Goal: Transaction & Acquisition: Purchase product/service

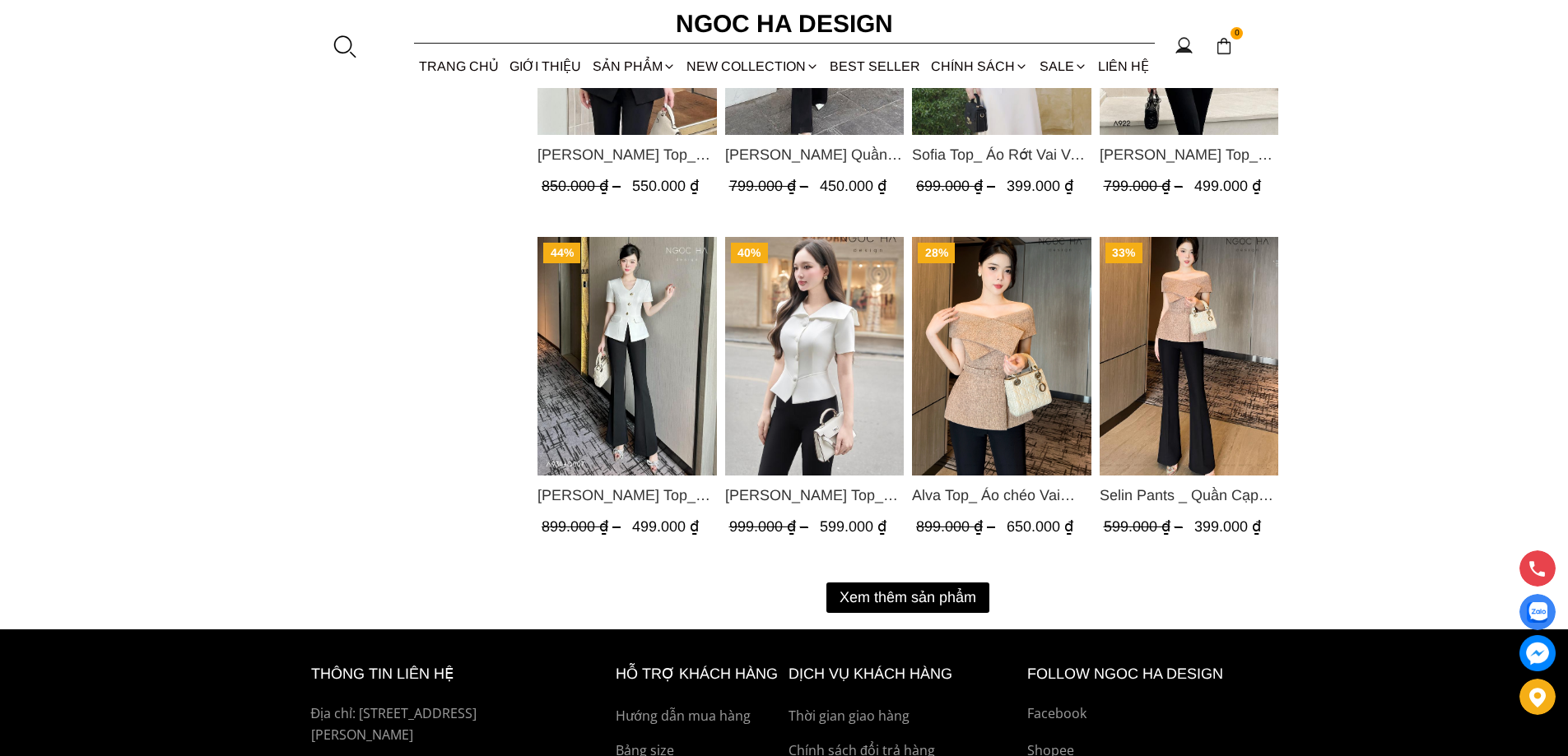
scroll to position [2057, 0]
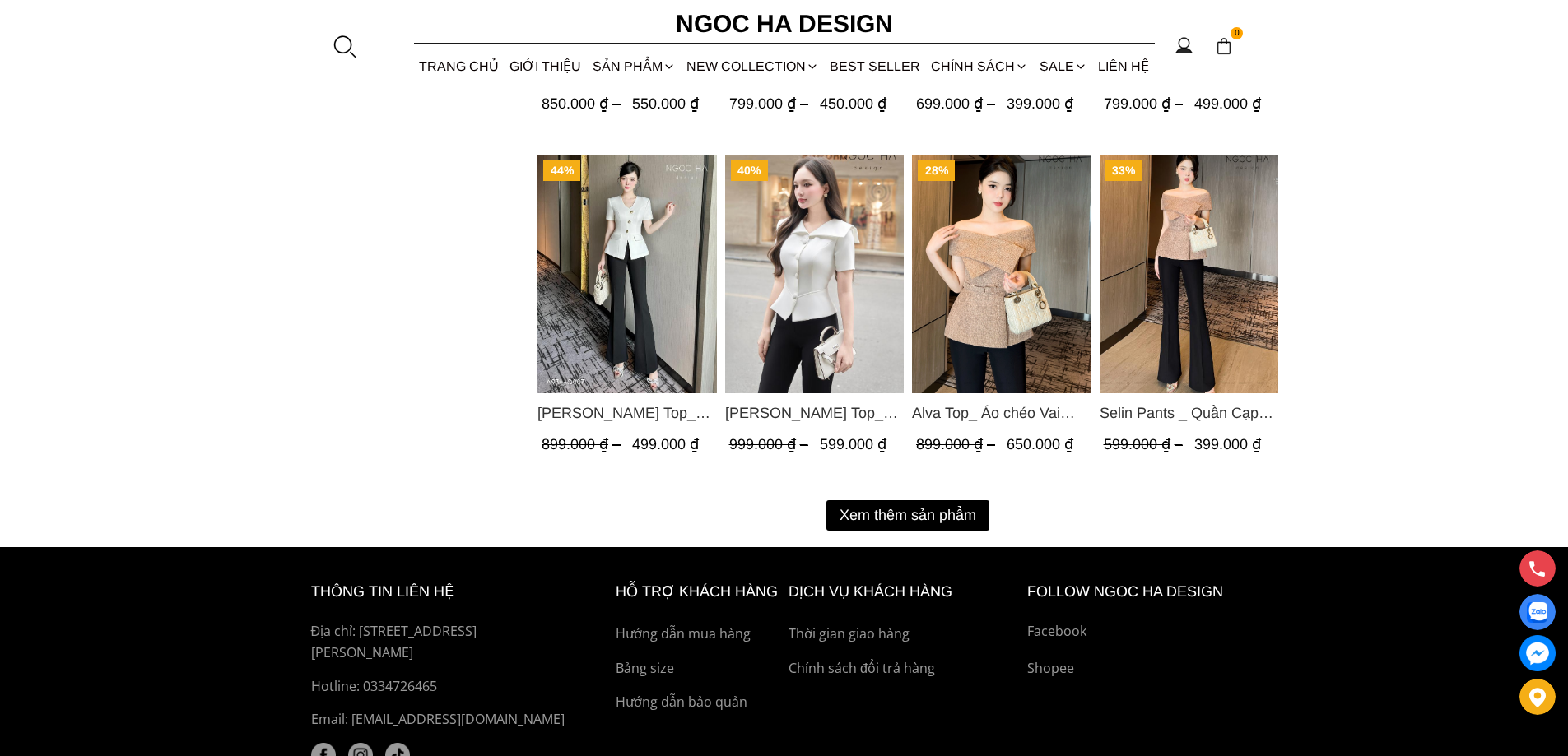
click at [911, 510] on button "Xem thêm sản phẩm" at bounding box center [908, 516] width 163 height 30
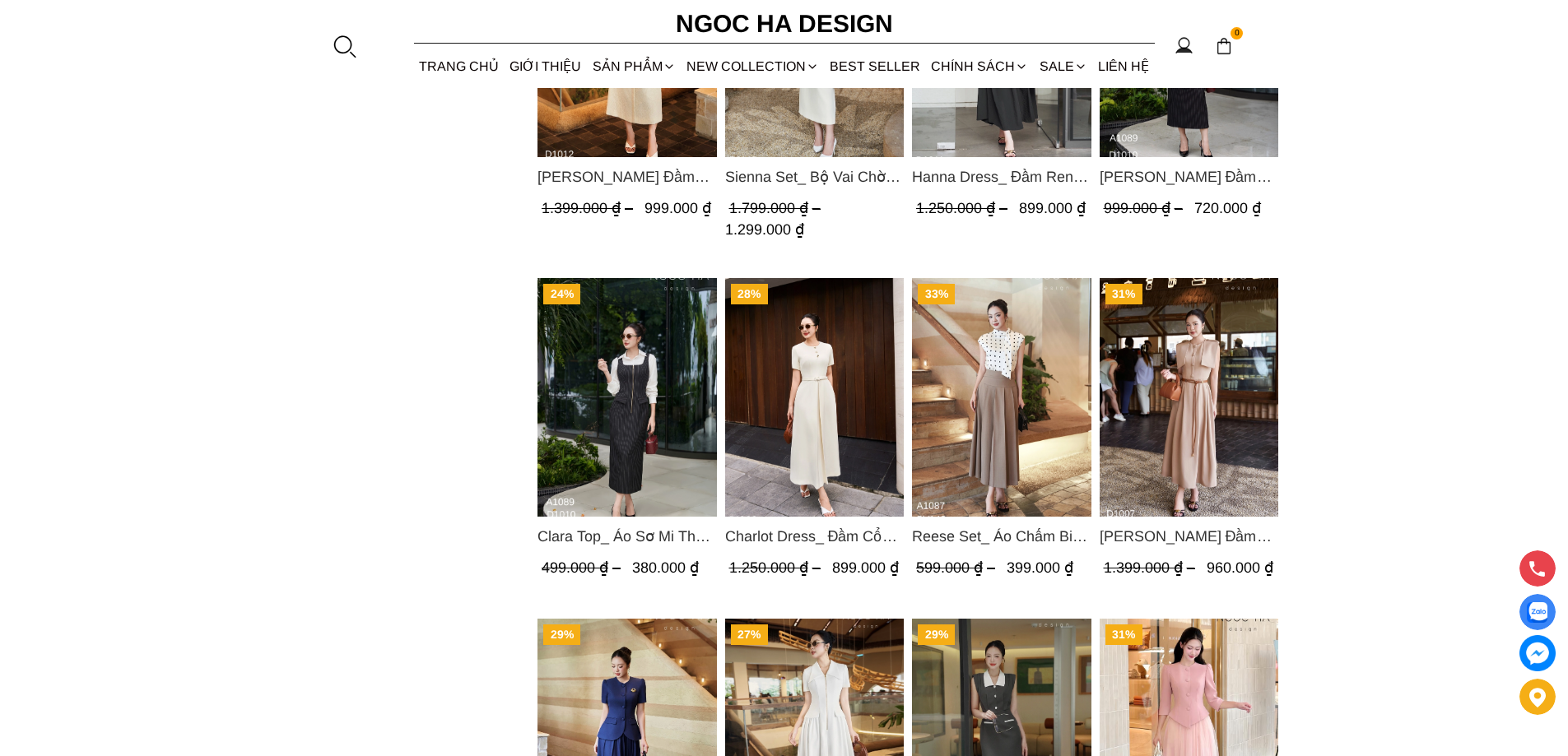
scroll to position [2716, 0]
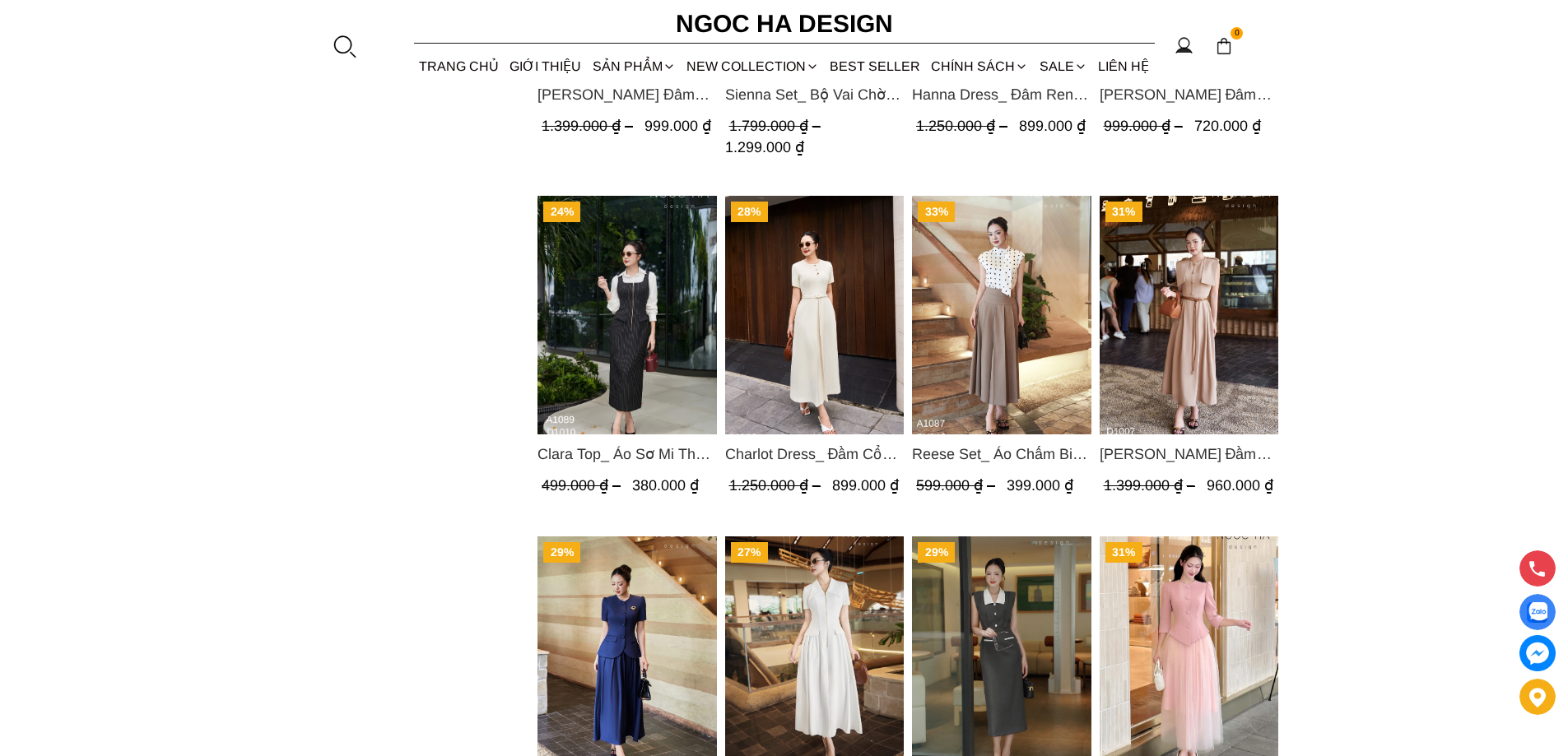
click at [1032, 369] on img "Product image - Reese Set_ Áo Chấm Bi Vai Chờm Mix Chân Váy Xếp Ly Hông Màu Nâu…" at bounding box center [1002, 315] width 179 height 239
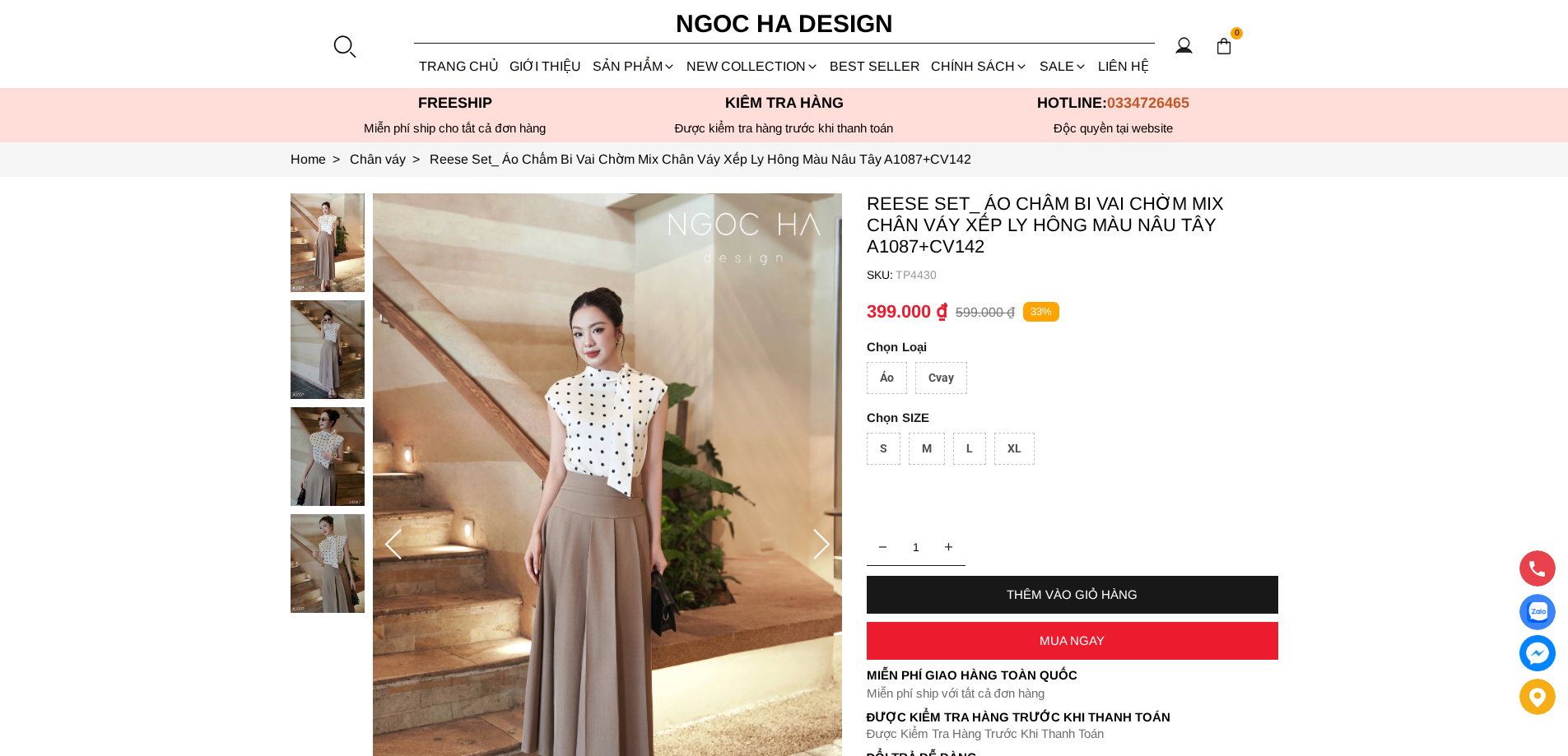
scroll to position [164, 0]
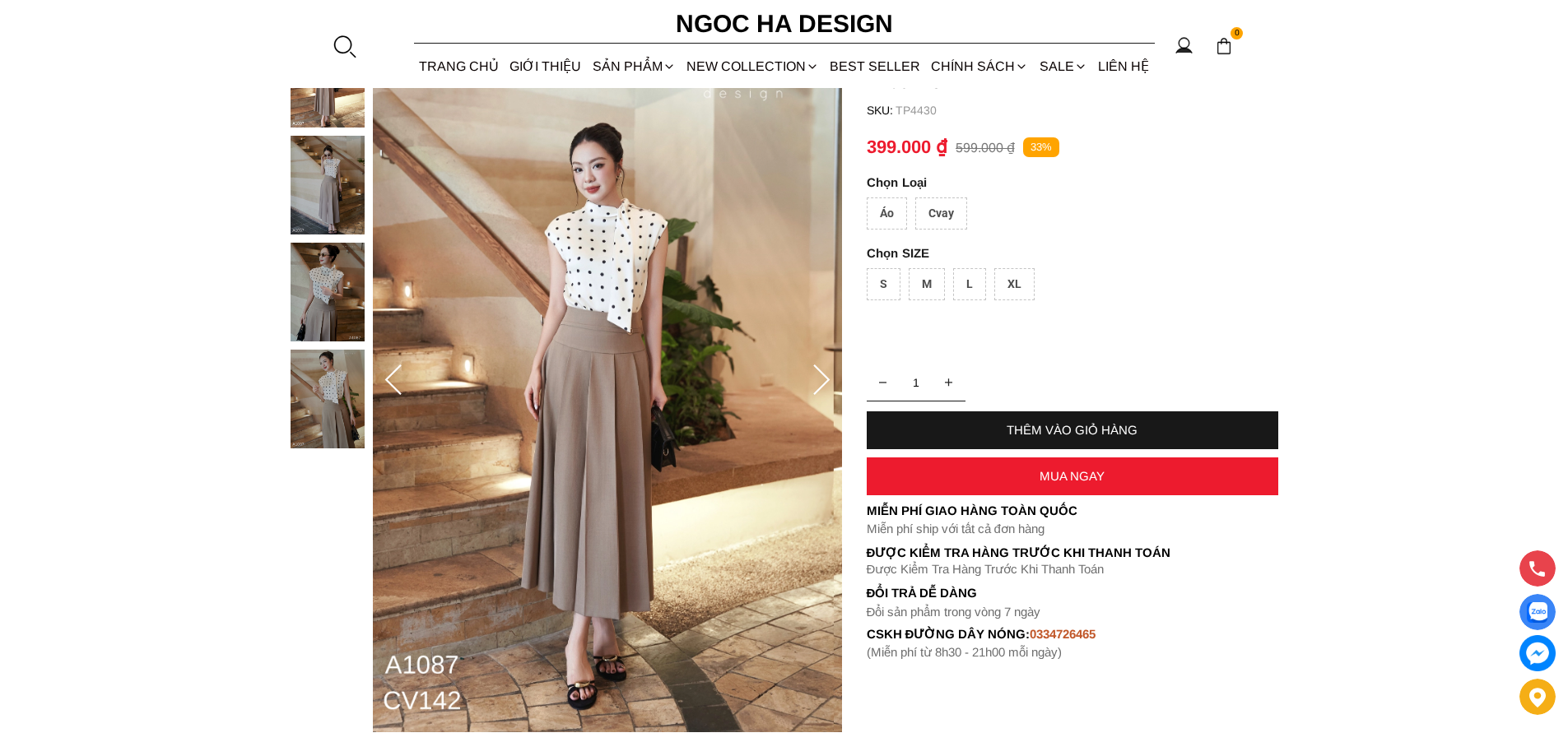
click at [821, 388] on icon at bounding box center [821, 380] width 33 height 33
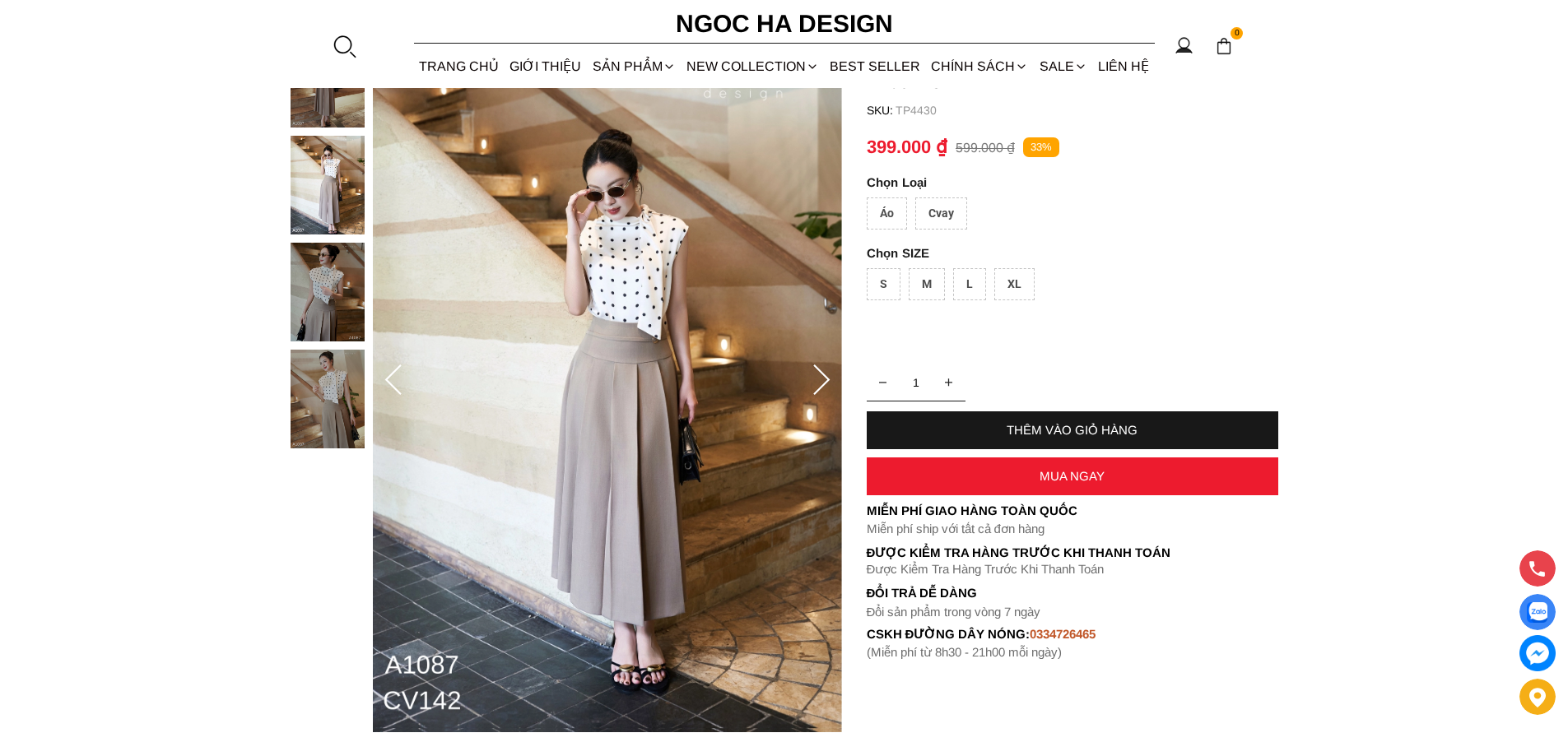
click at [821, 388] on icon at bounding box center [821, 380] width 33 height 33
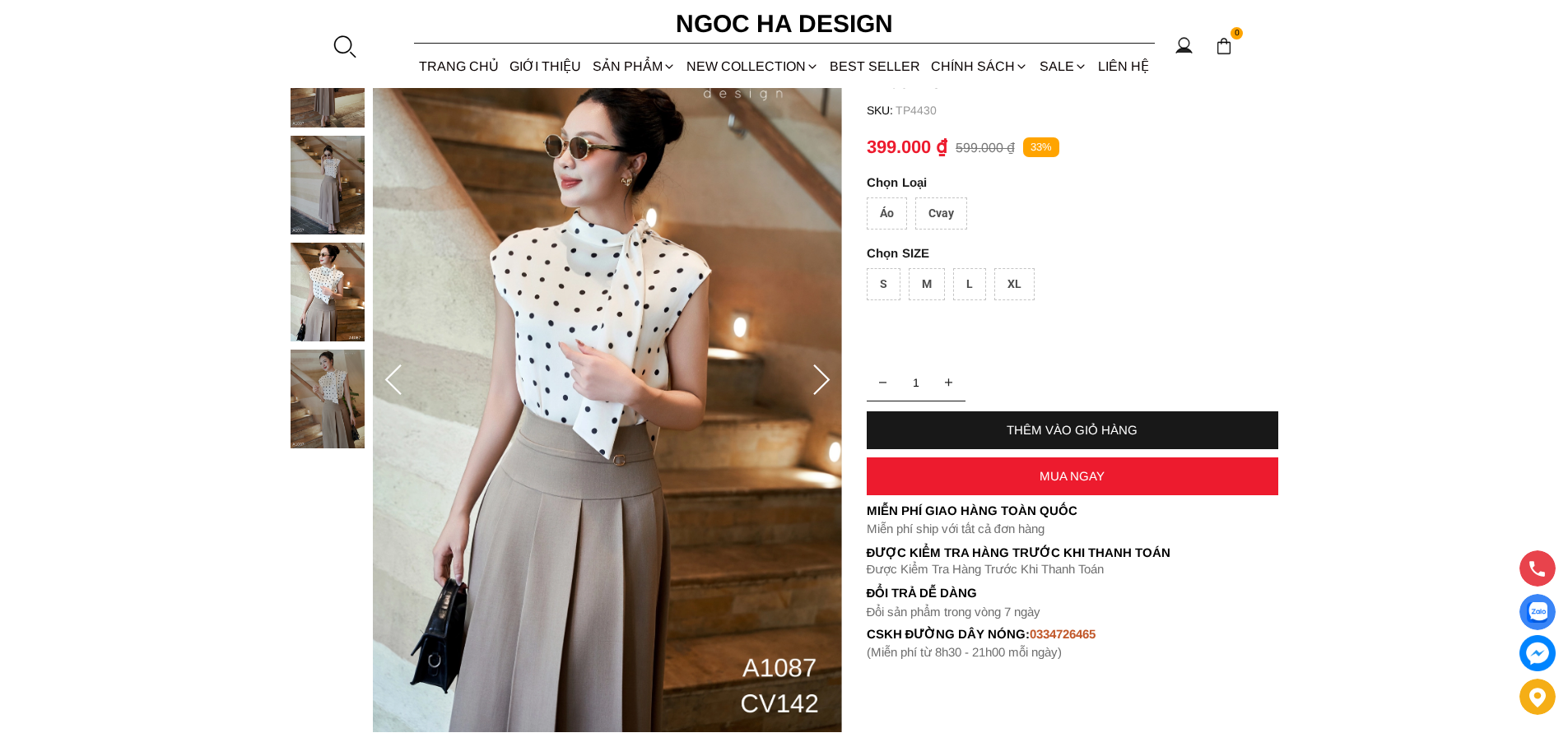
click at [821, 388] on icon at bounding box center [821, 380] width 33 height 33
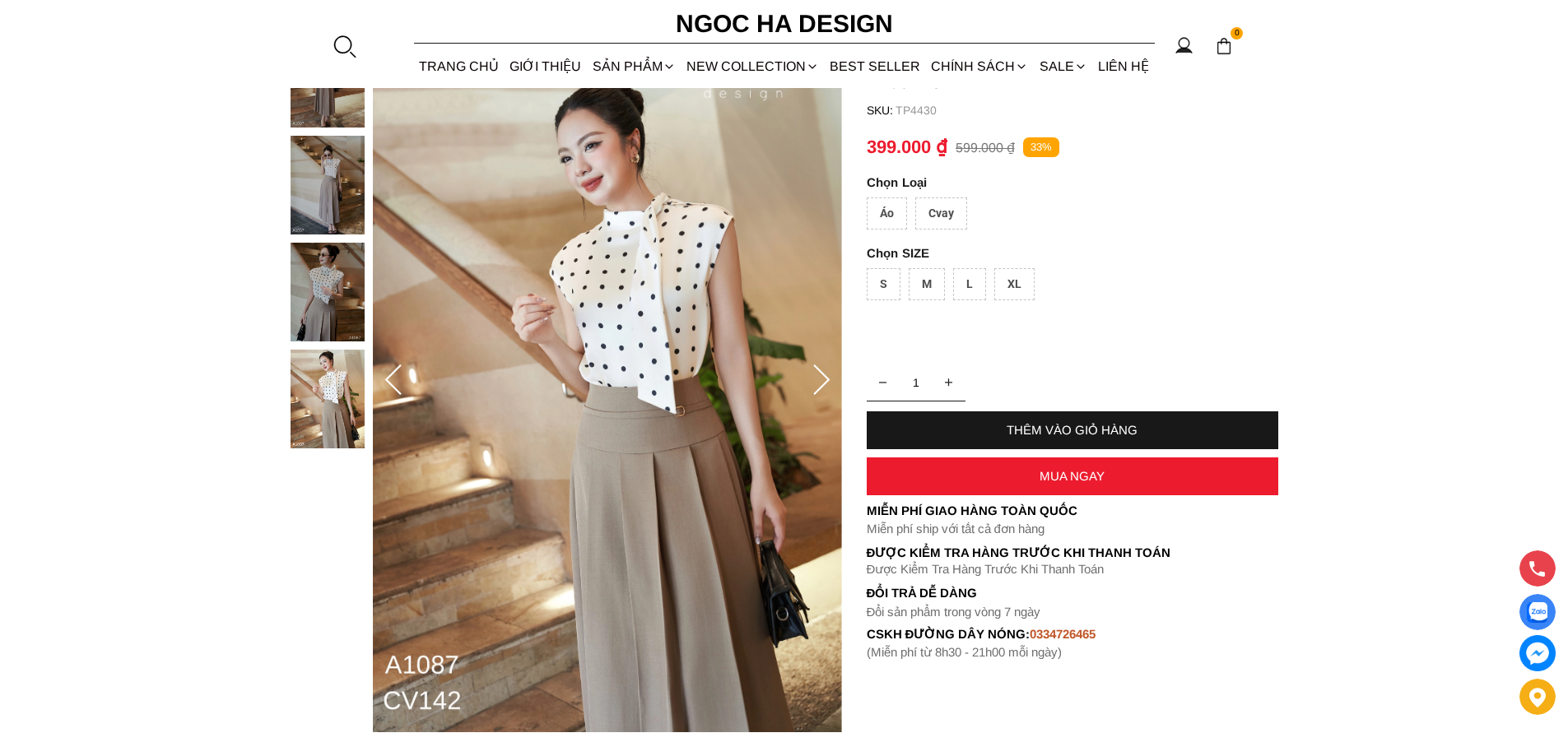
click at [821, 388] on icon at bounding box center [821, 380] width 33 height 33
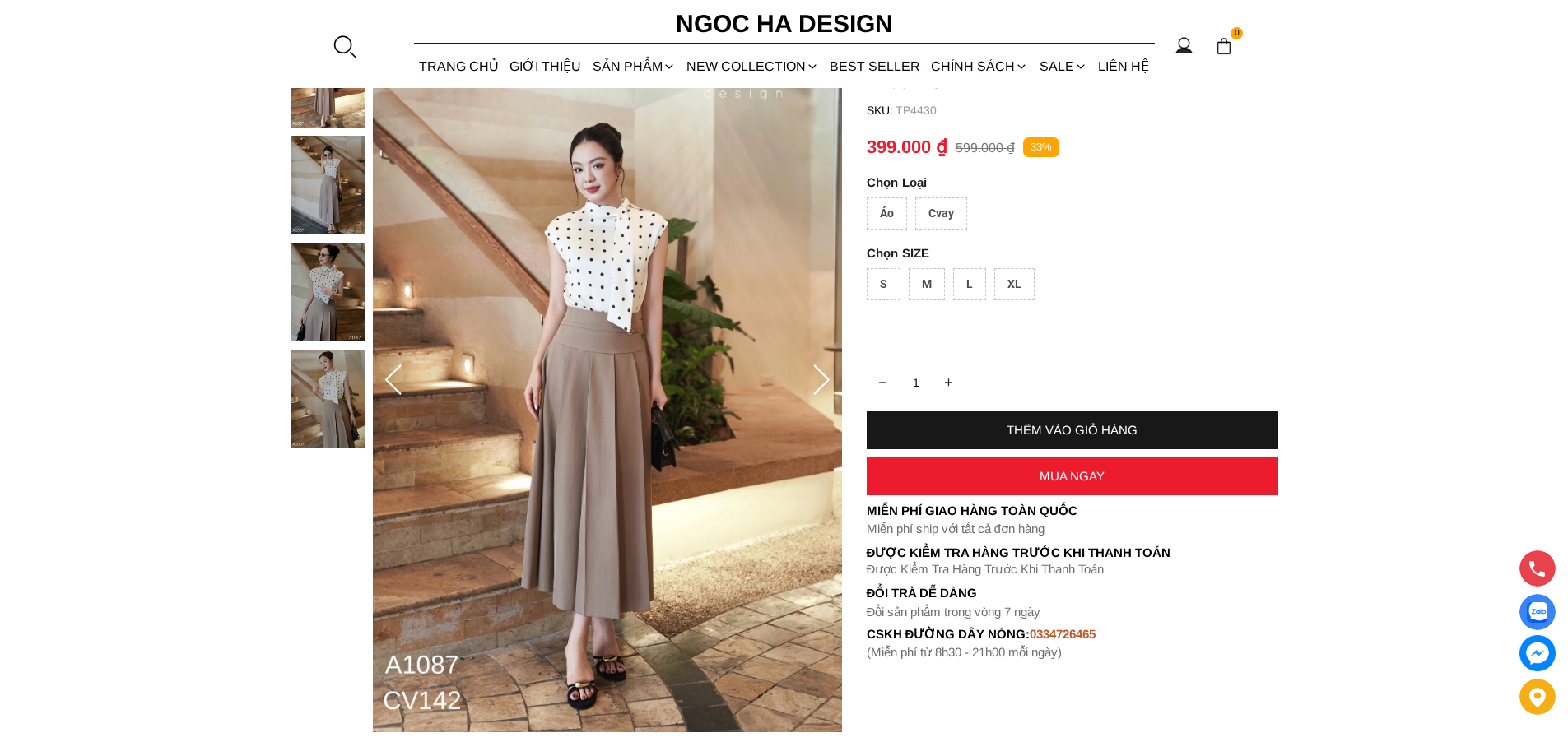
click at [821, 388] on icon at bounding box center [821, 380] width 33 height 33
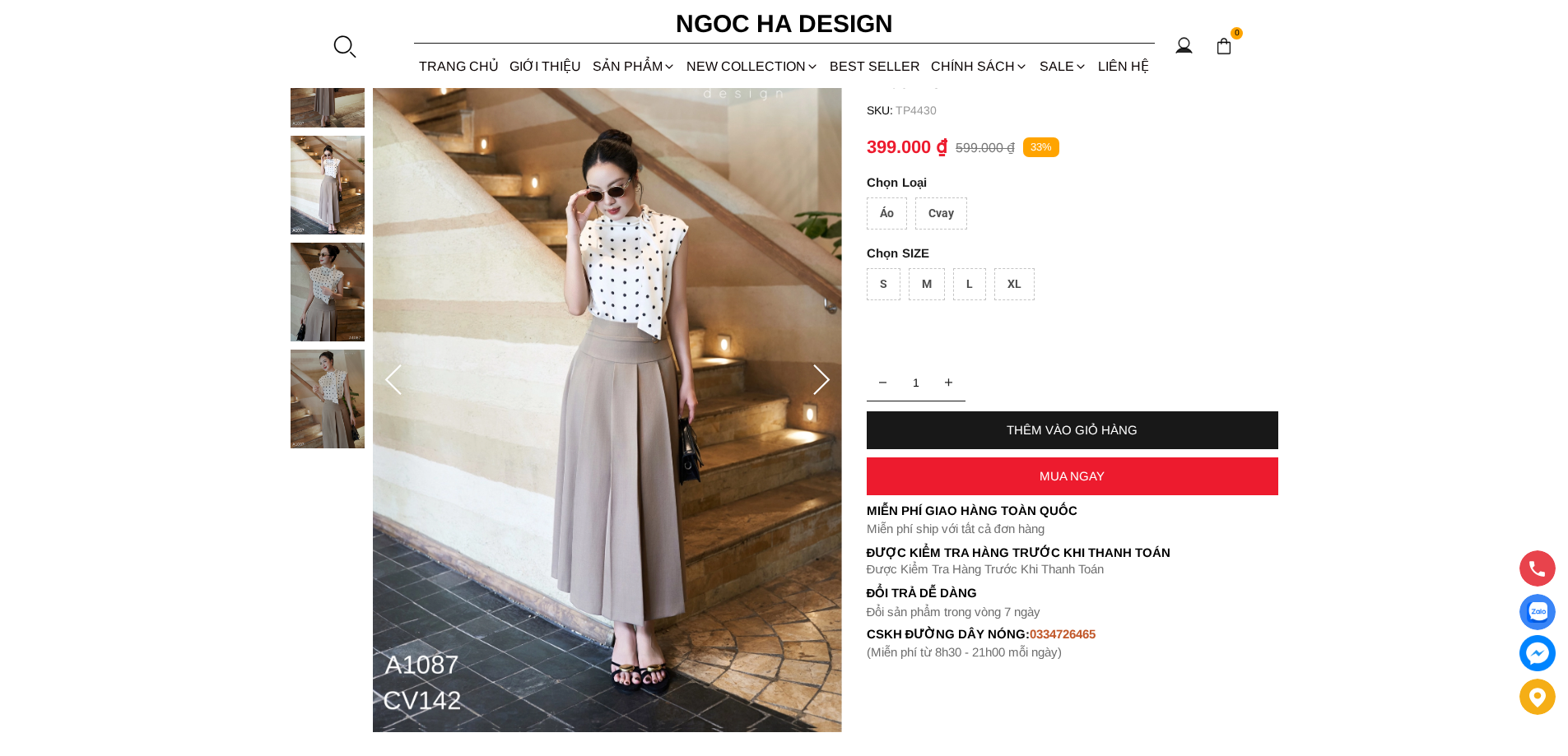
click at [821, 388] on icon at bounding box center [821, 380] width 33 height 33
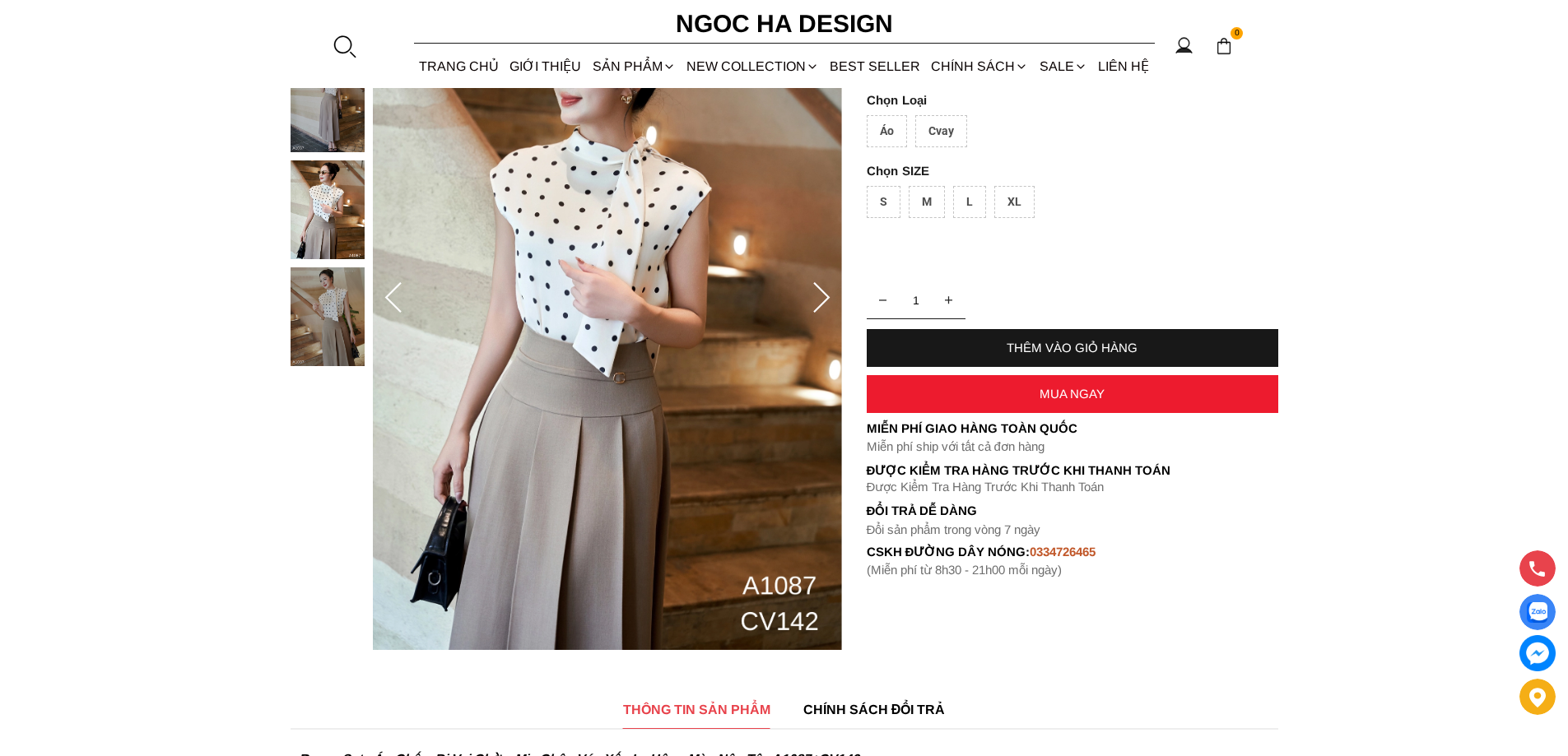
scroll to position [0, 0]
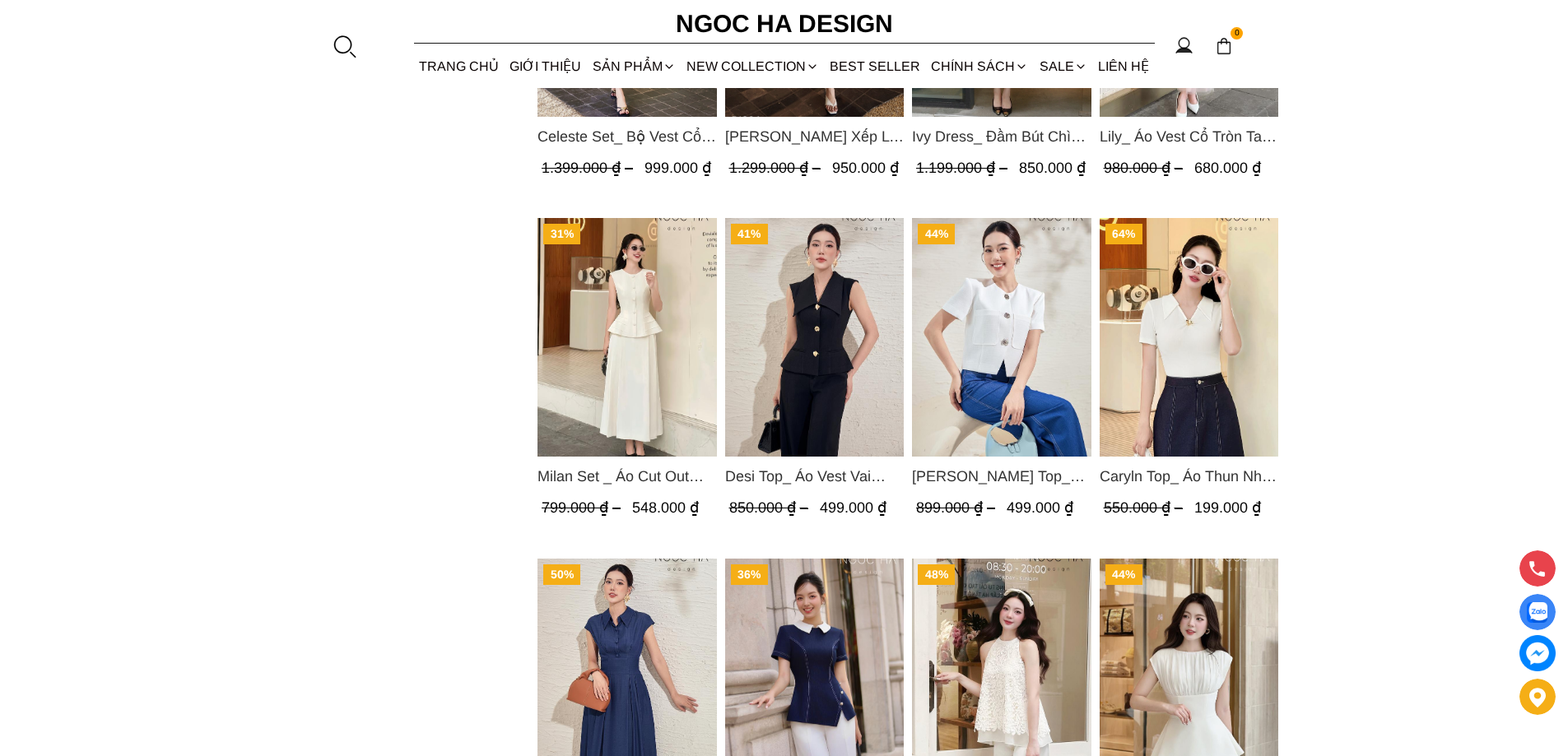
scroll to position [3703, 0]
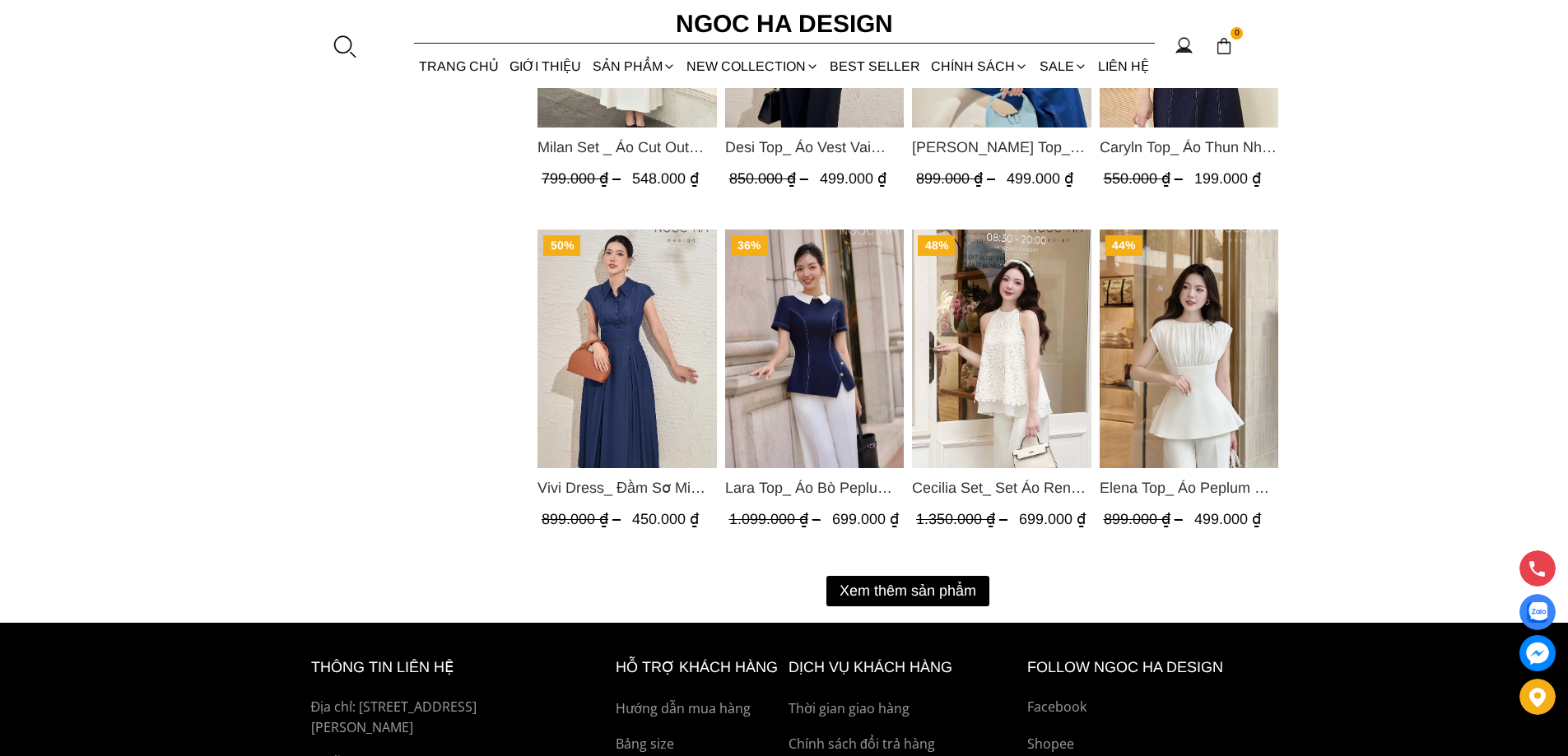
click at [897, 599] on button "Xem thêm sản phẩm" at bounding box center [908, 591] width 163 height 30
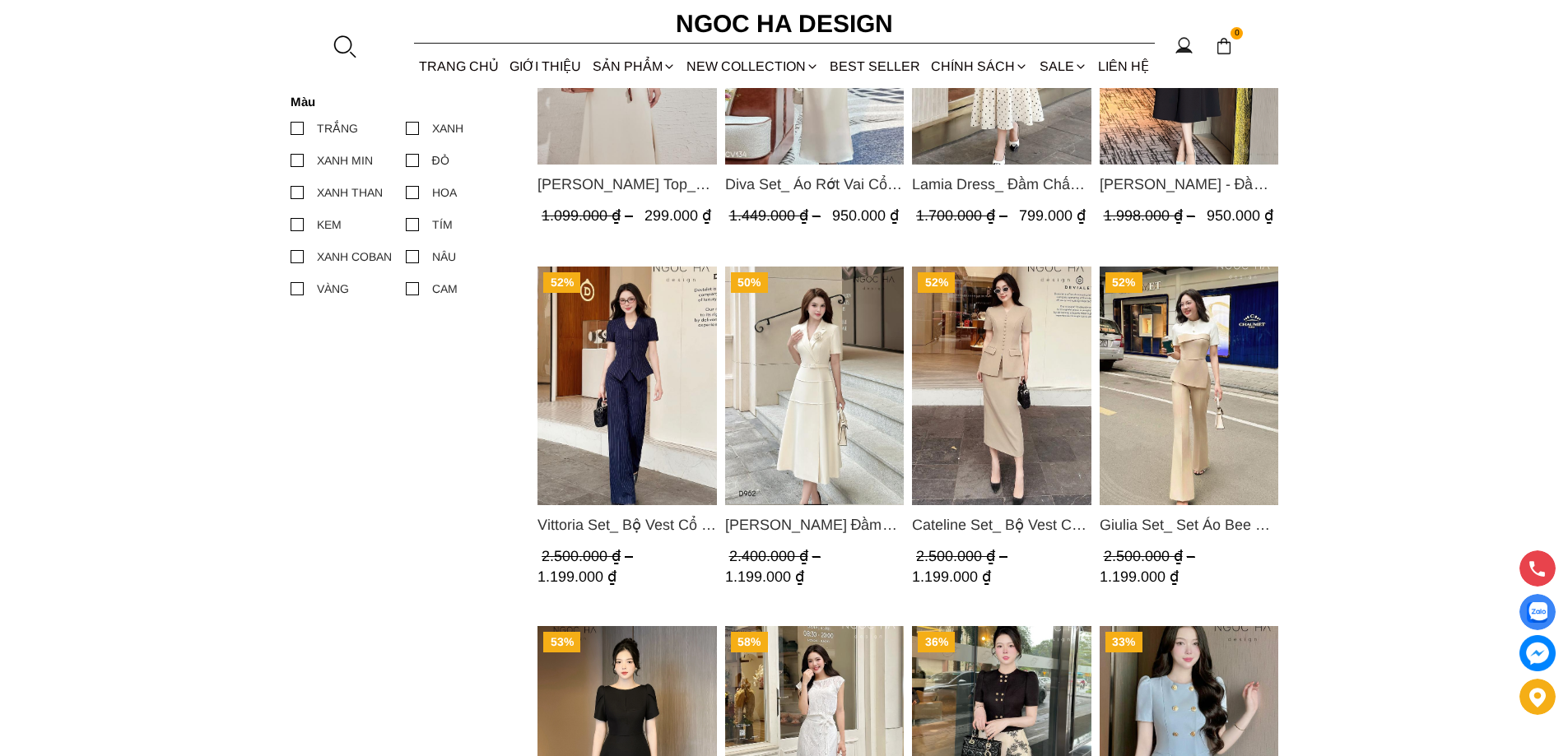
scroll to position [493, 0]
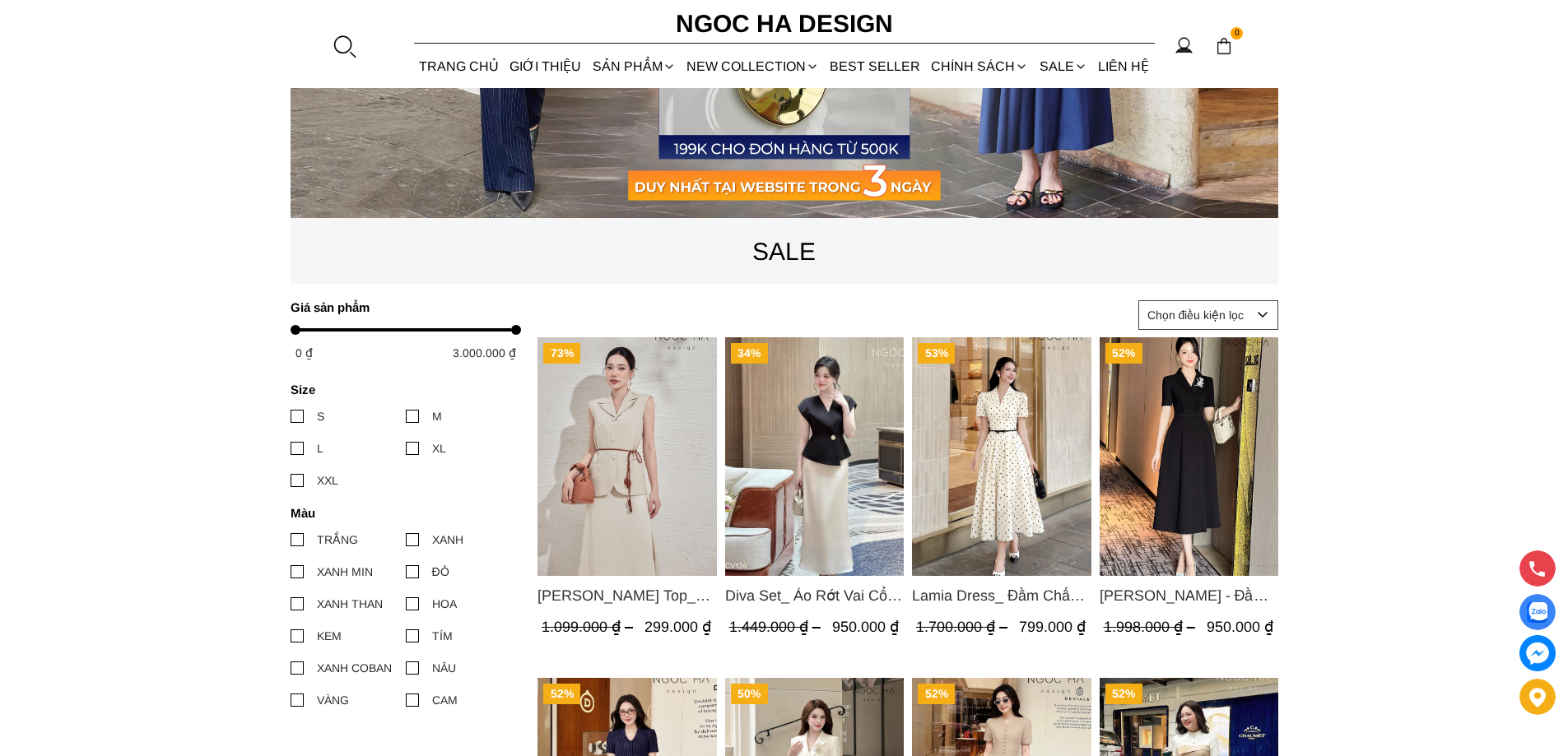
click at [960, 456] on img "Product image - Lamia Dress_ Đầm Chấm Bi Cổ Vest Màu Kem D1003" at bounding box center [1002, 456] width 179 height 239
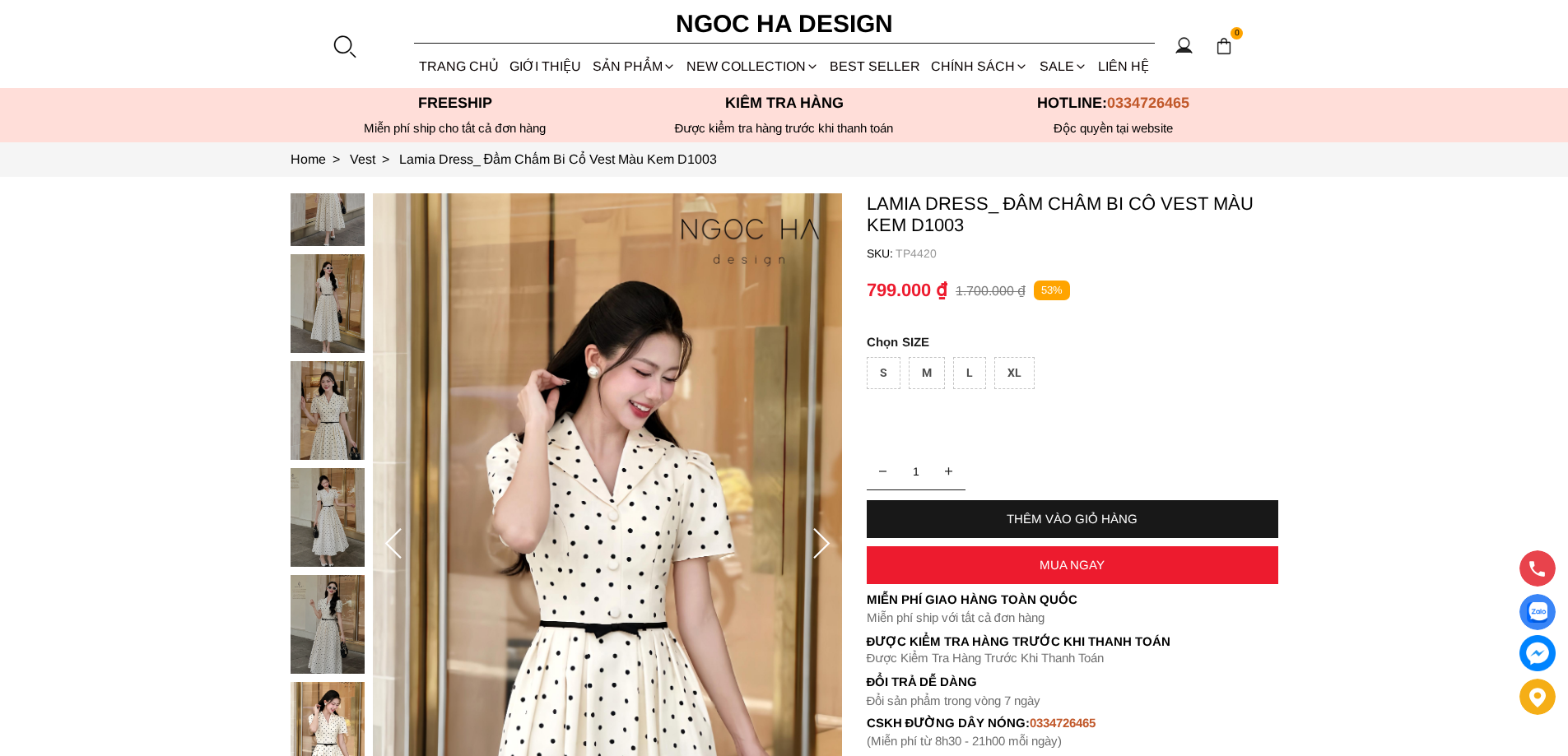
scroll to position [83, 0]
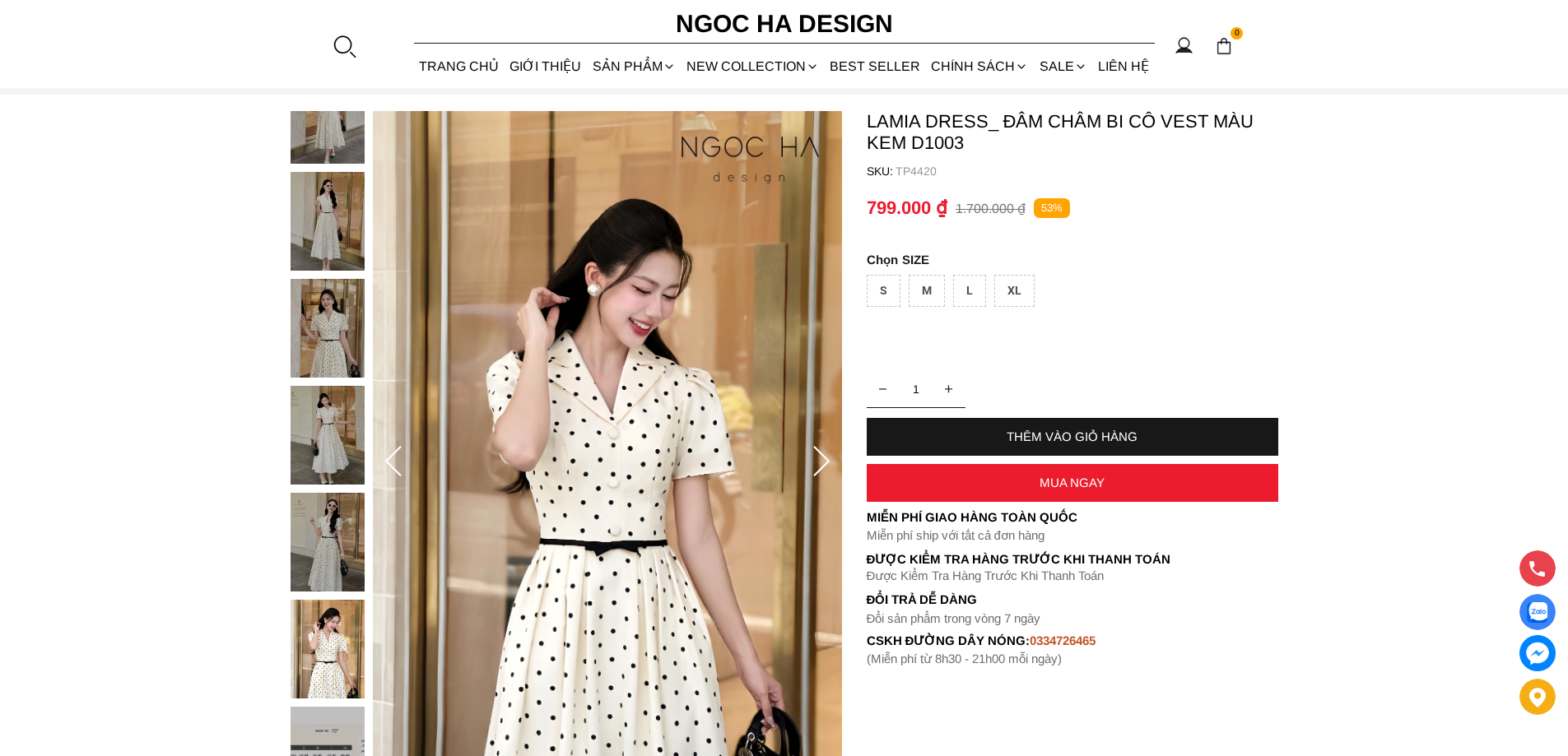
click at [882, 298] on div "S" at bounding box center [884, 291] width 34 height 32
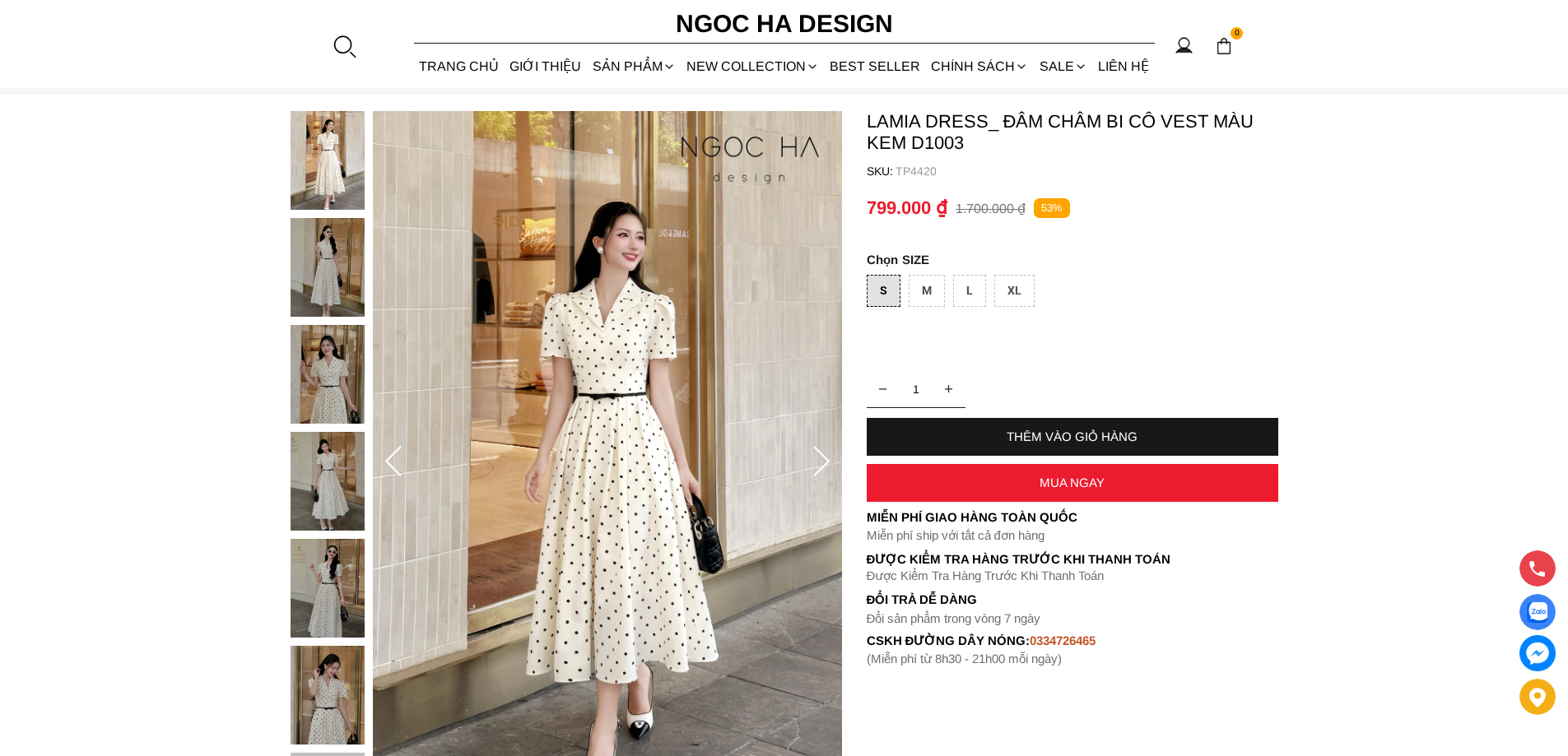
click at [1027, 434] on div "THÊM VÀO GIỎ HÀNG" at bounding box center [1072, 437] width 412 height 14
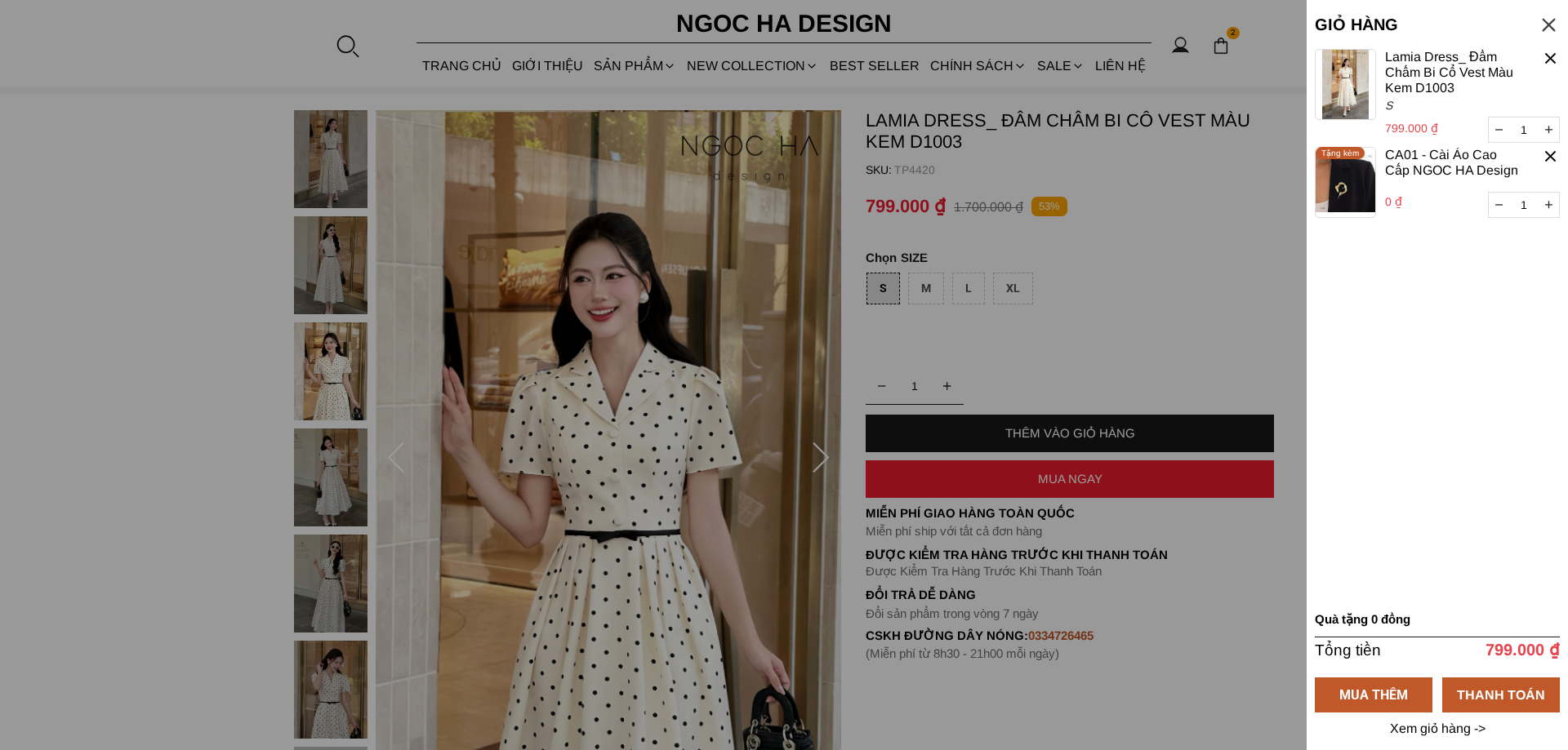
click at [826, 453] on div at bounding box center [784, 375] width 1568 height 750
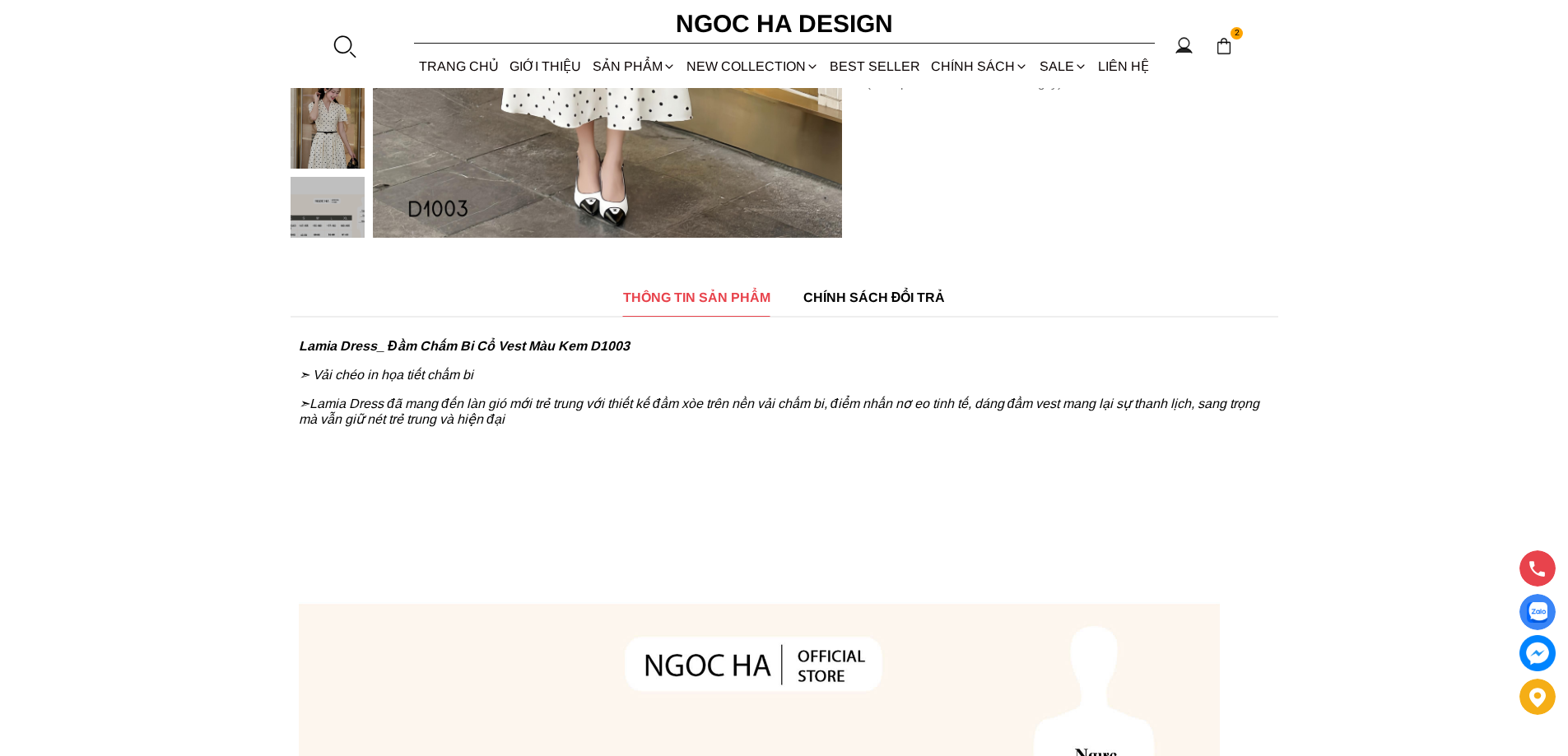
scroll to position [493, 0]
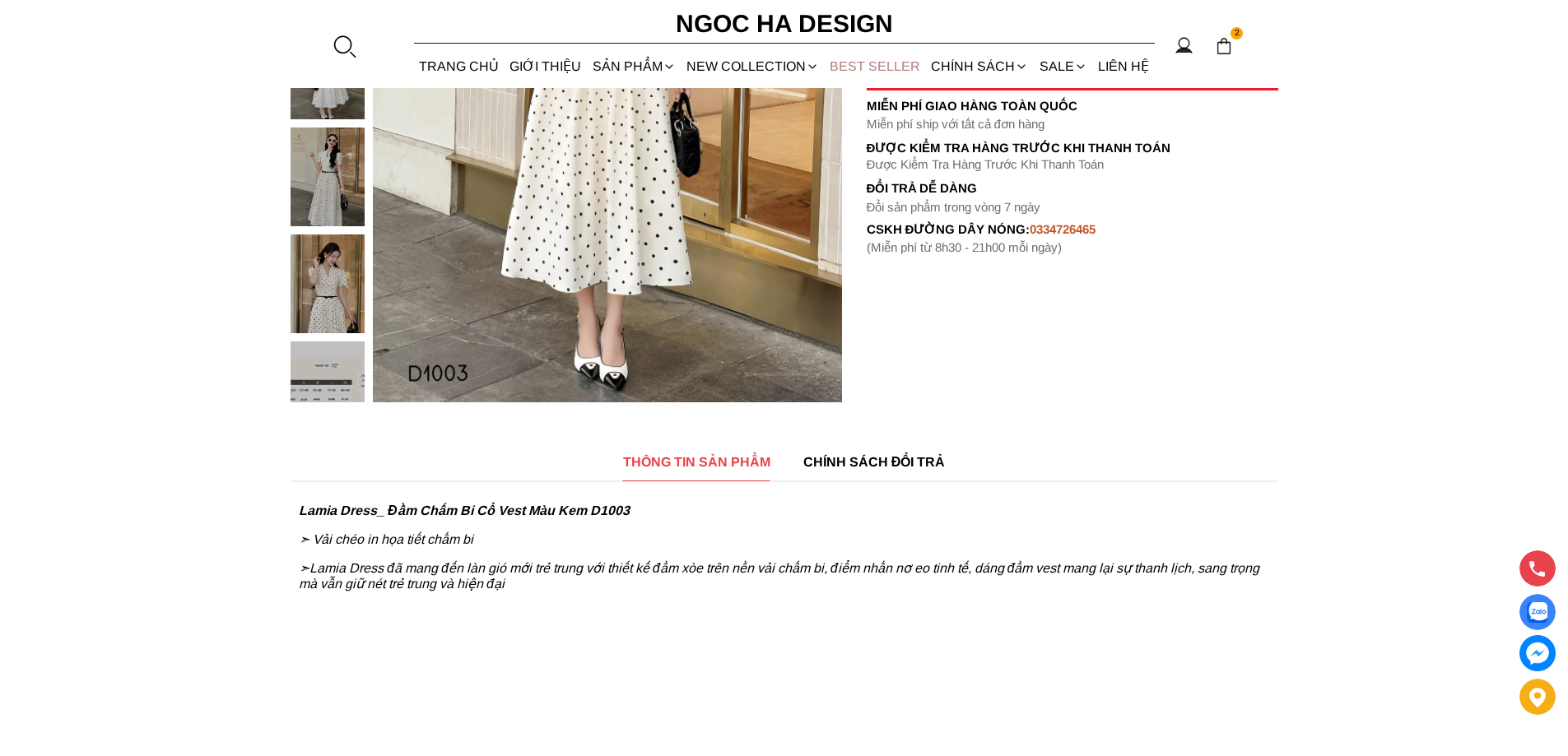
click at [879, 65] on link "BEST SELLER" at bounding box center [875, 66] width 101 height 44
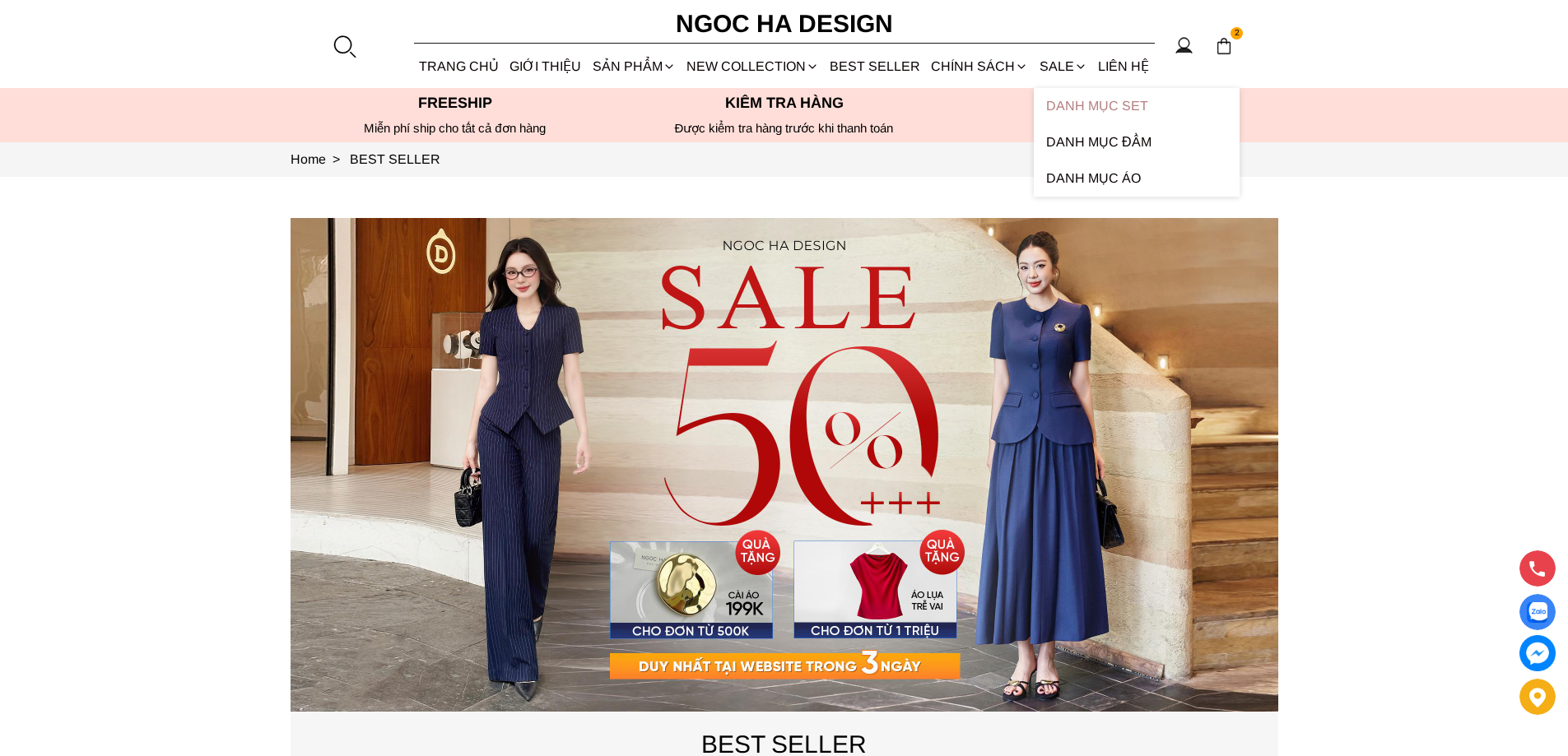
click at [1066, 105] on link "Danh Mục Set" at bounding box center [1136, 106] width 205 height 36
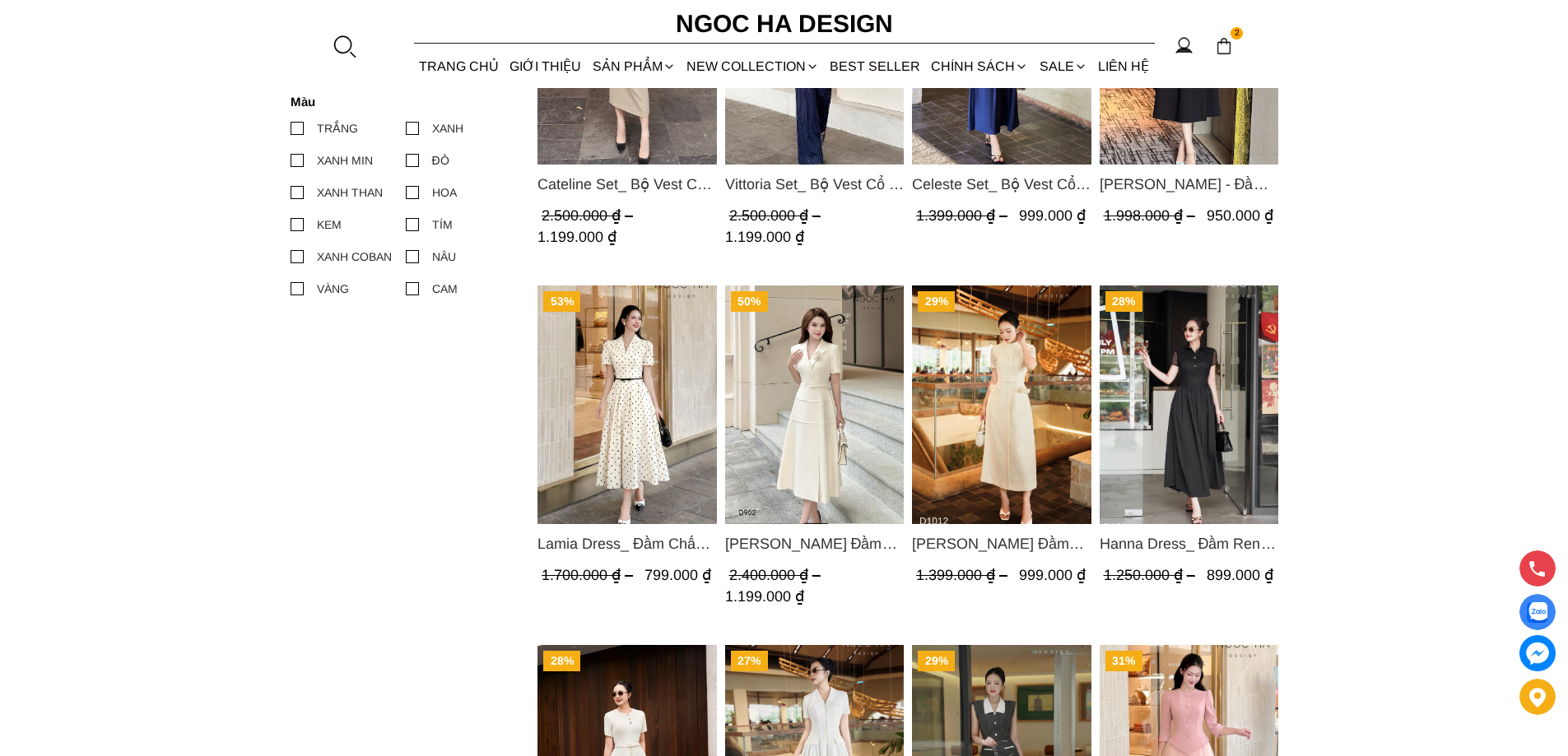
scroll to position [987, 0]
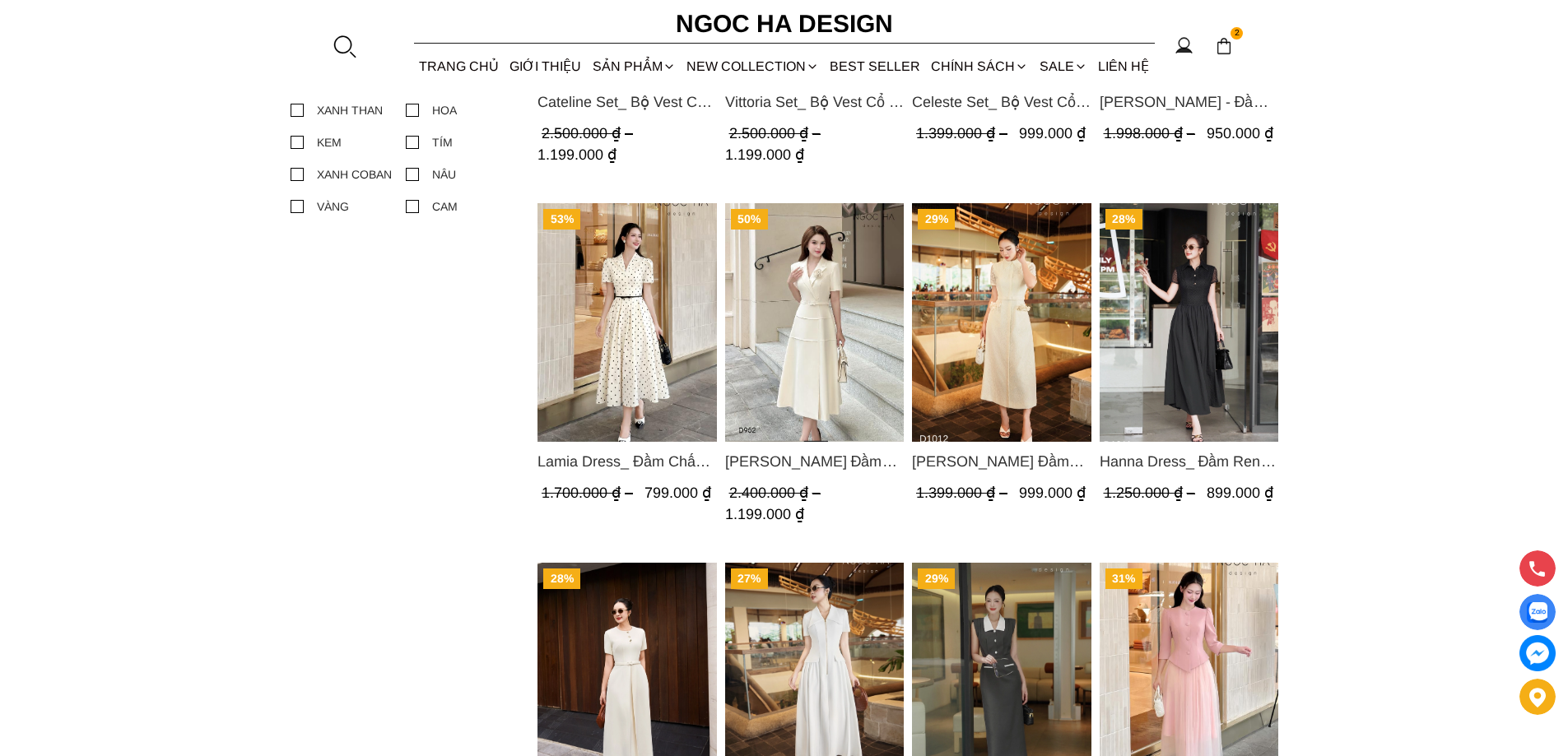
click at [601, 354] on img "Product image - Lamia Dress_ Đầm Chấm Bi Cổ Vest Màu Kem D1003" at bounding box center [627, 323] width 179 height 239
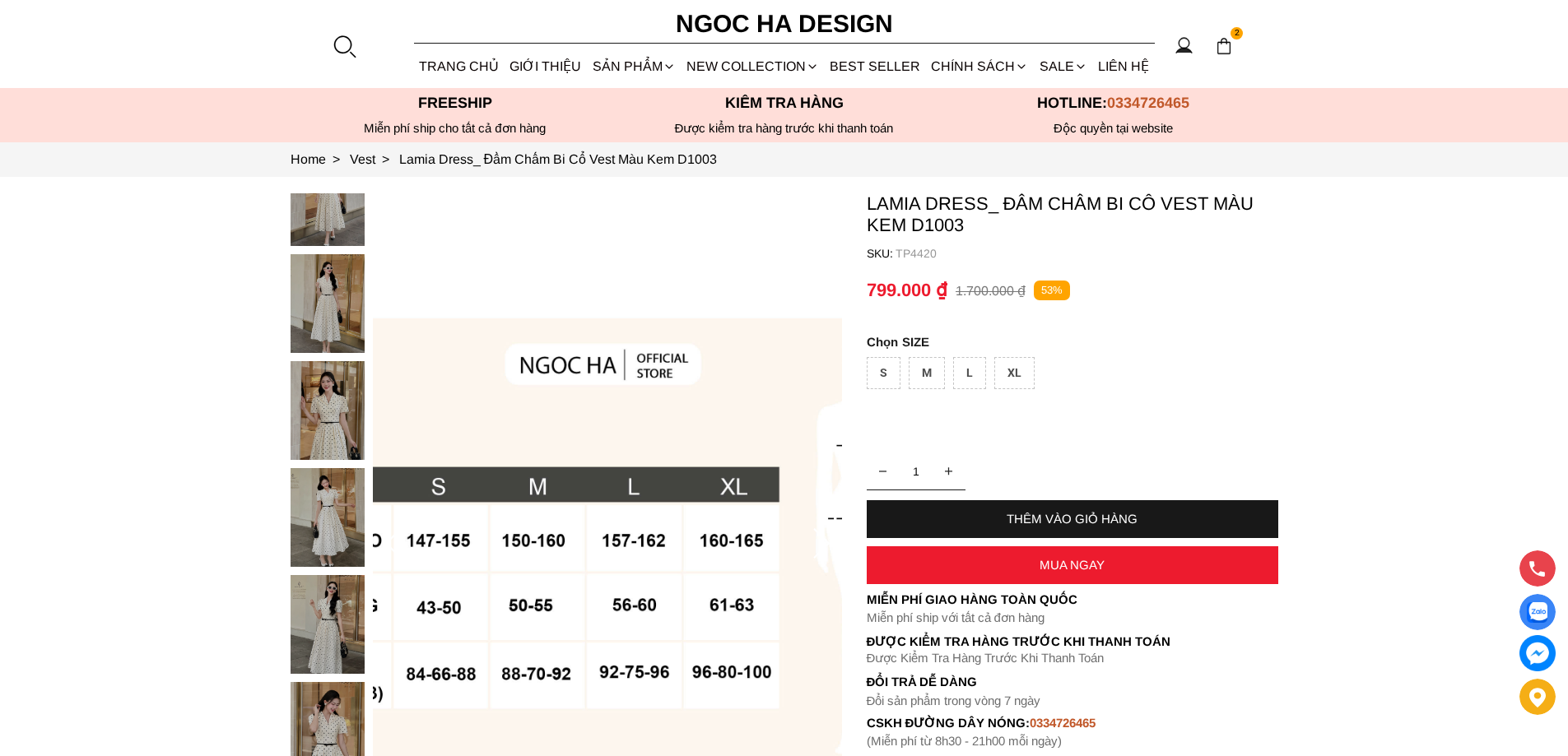
click at [306, 222] on div at bounding box center [332, 521] width 83 height 749
click at [314, 293] on div at bounding box center [332, 521] width 83 height 749
click at [324, 408] on img at bounding box center [327, 411] width 74 height 99
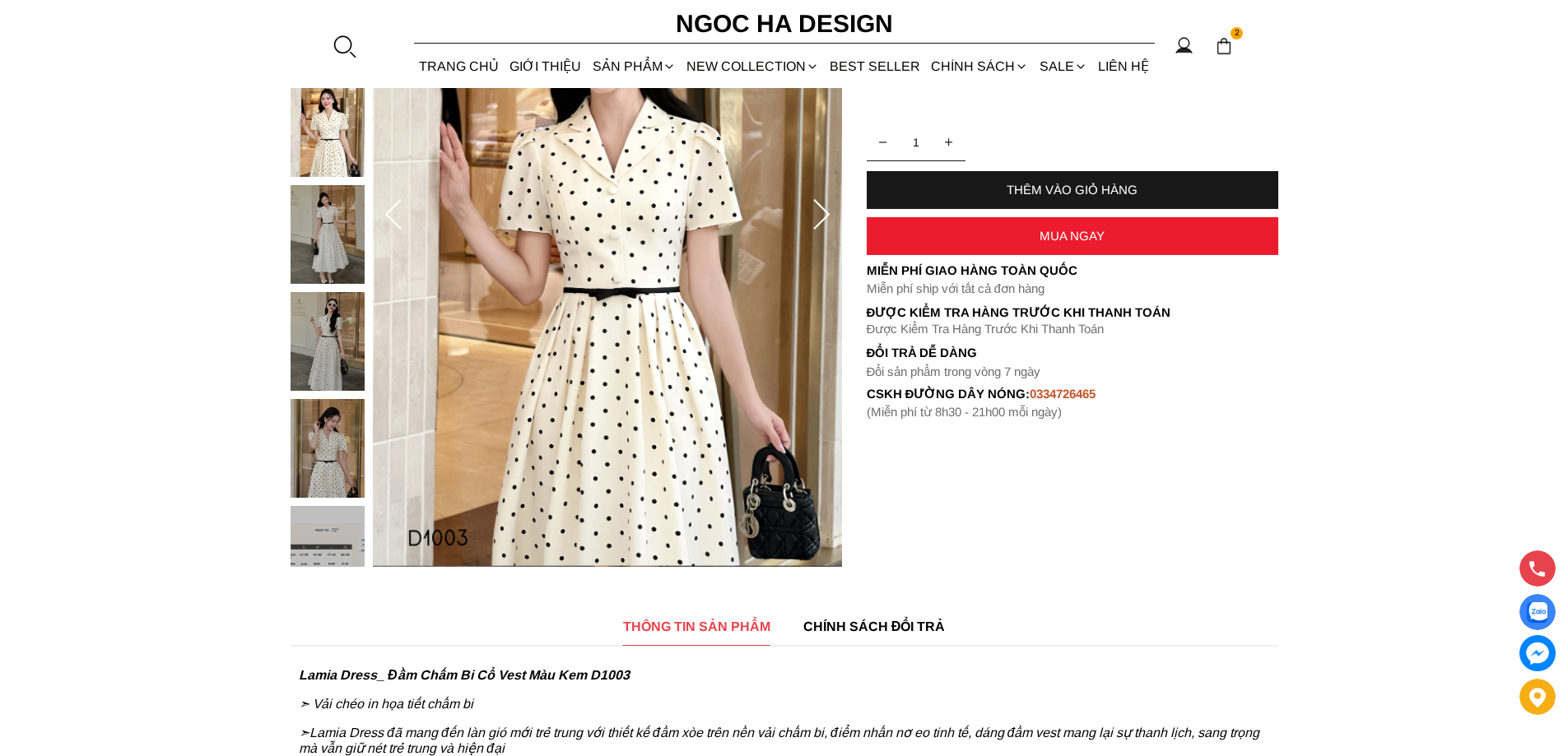
scroll to position [247, 0]
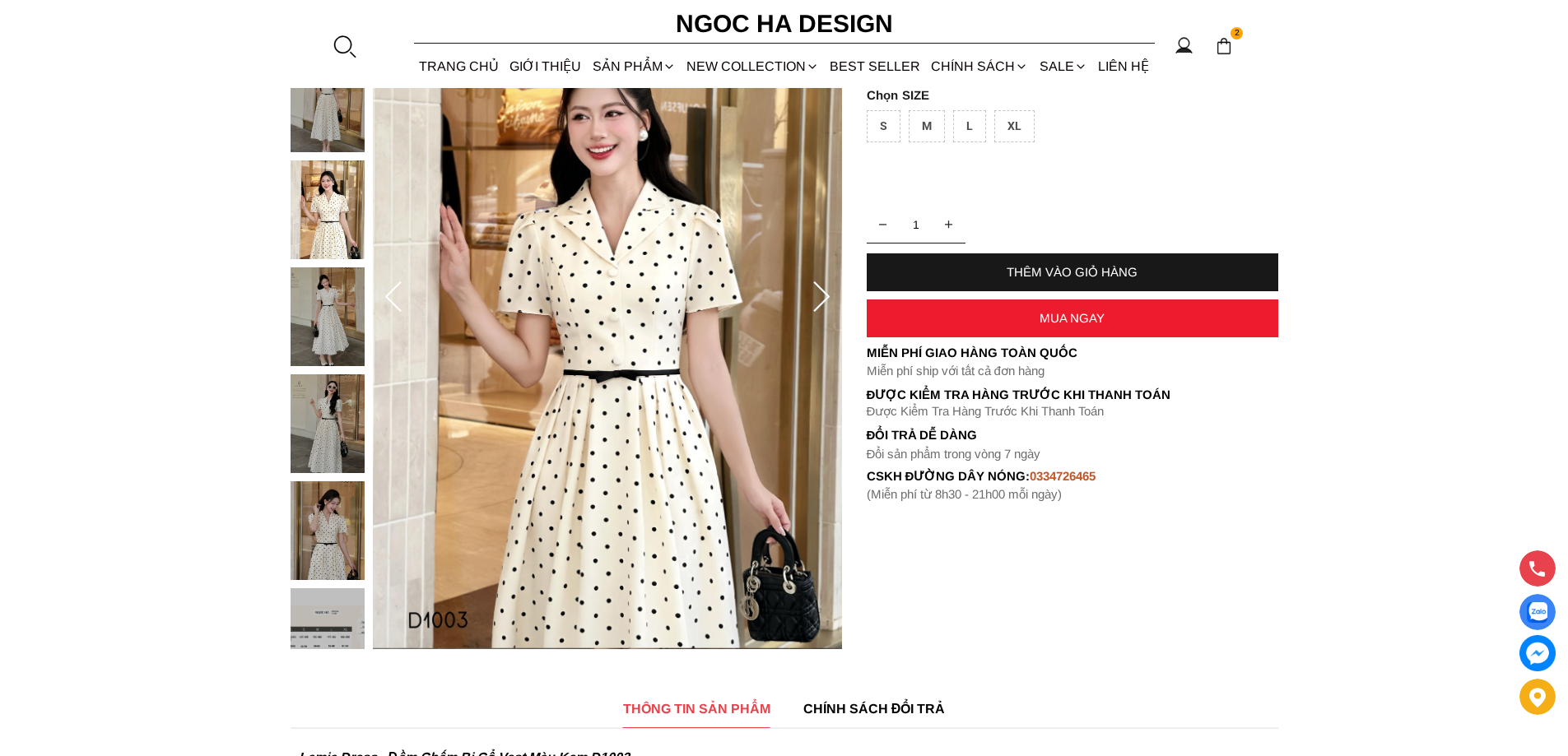
click at [827, 290] on icon at bounding box center [821, 298] width 33 height 33
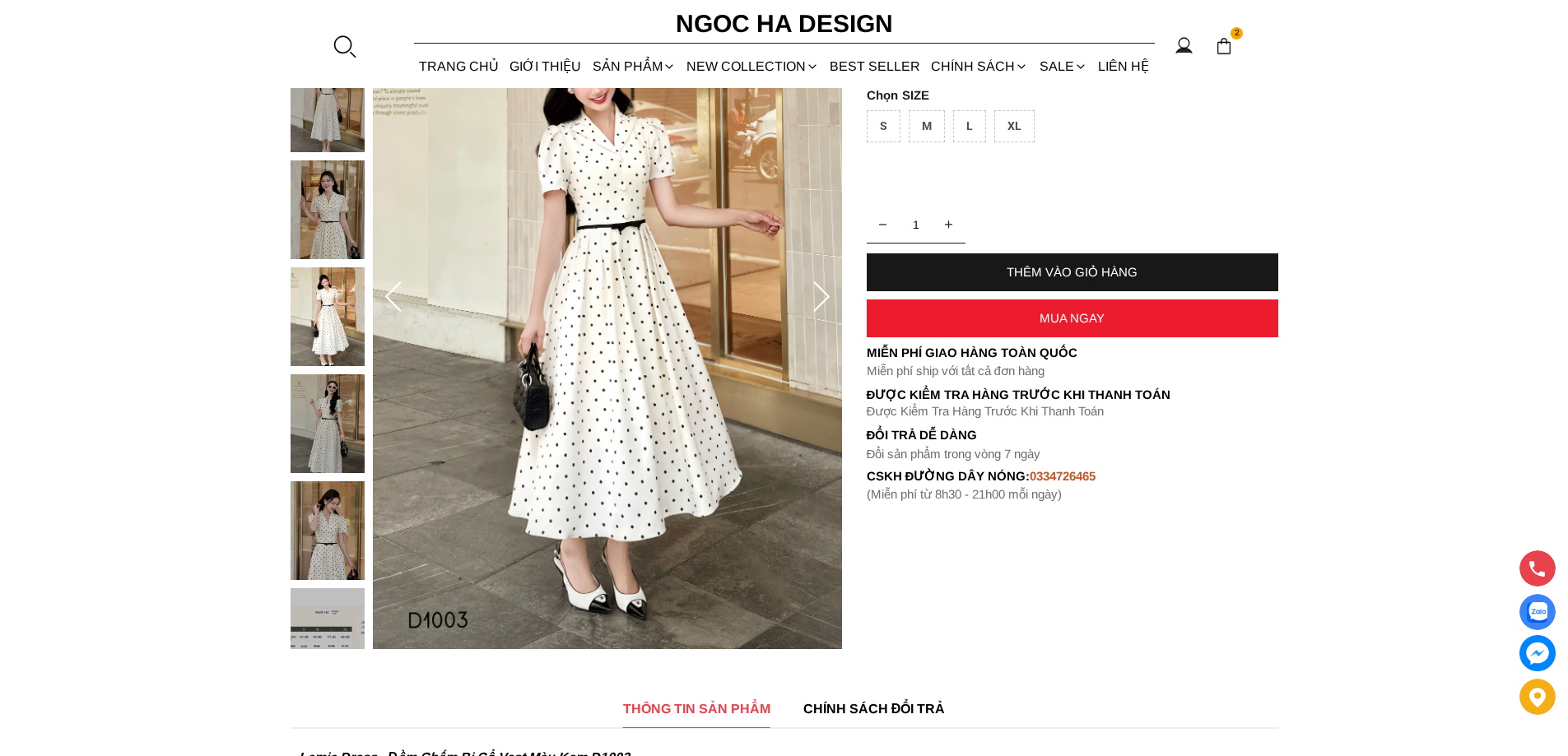
scroll to position [164, 0]
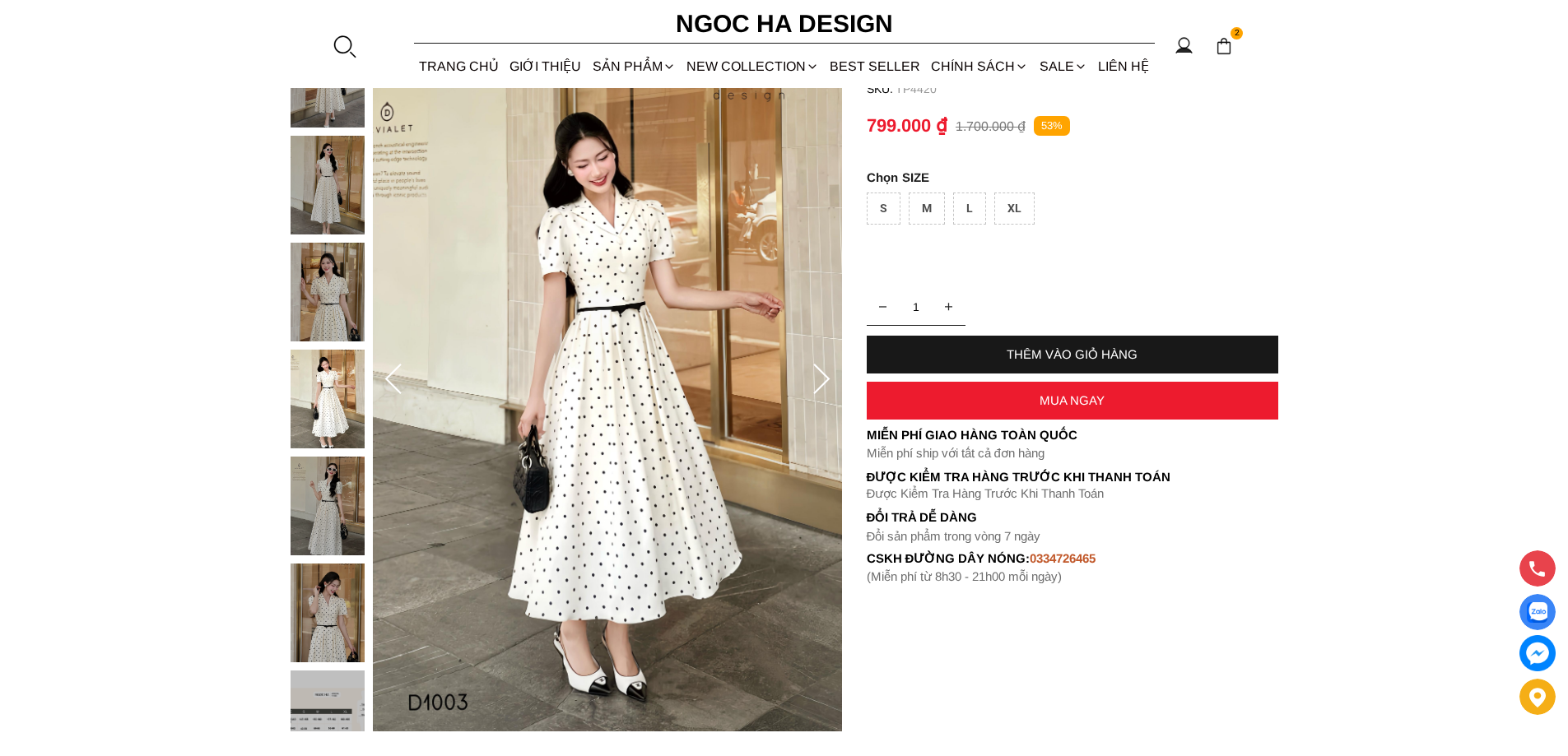
click at [826, 383] on icon at bounding box center [821, 380] width 33 height 33
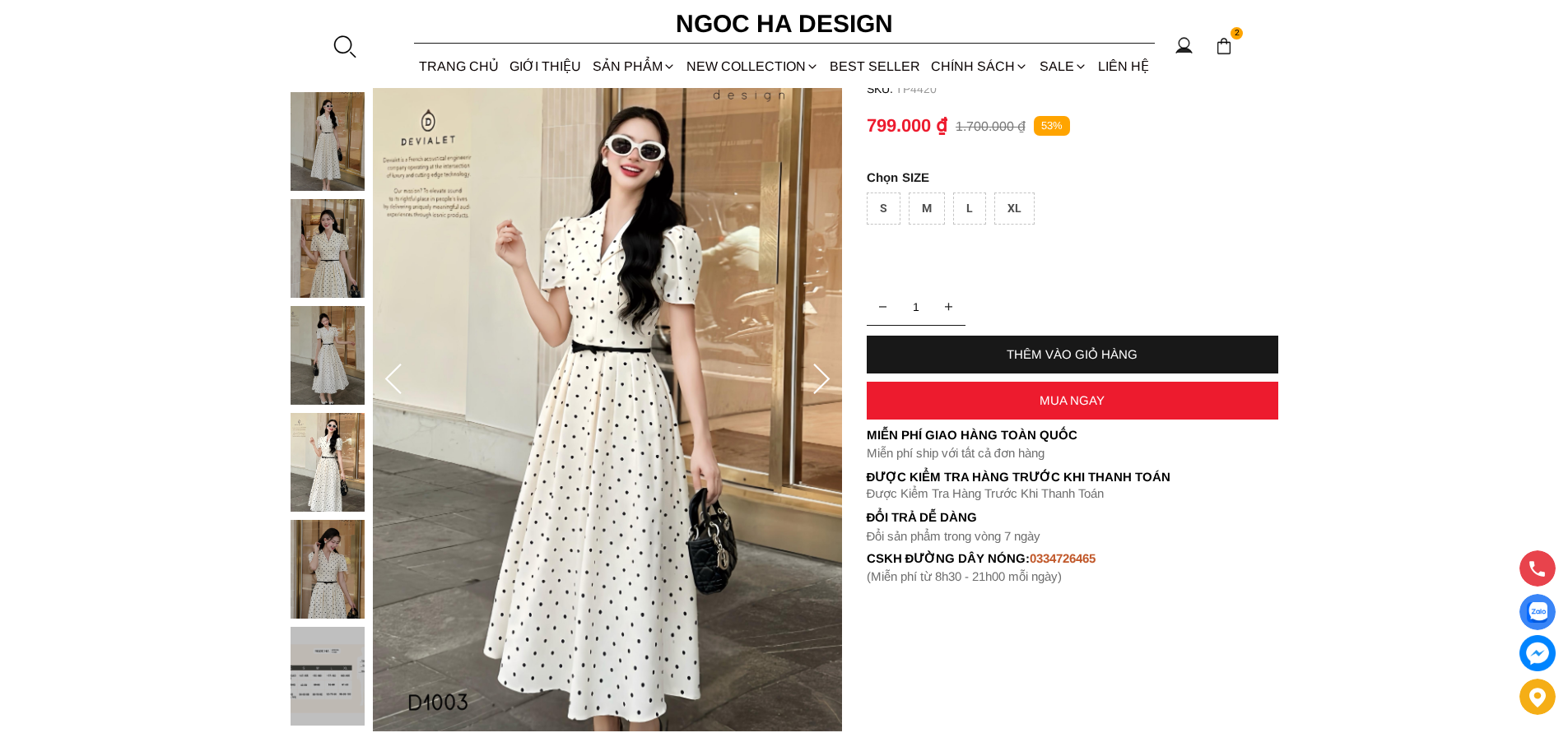
scroll to position [0, 0]
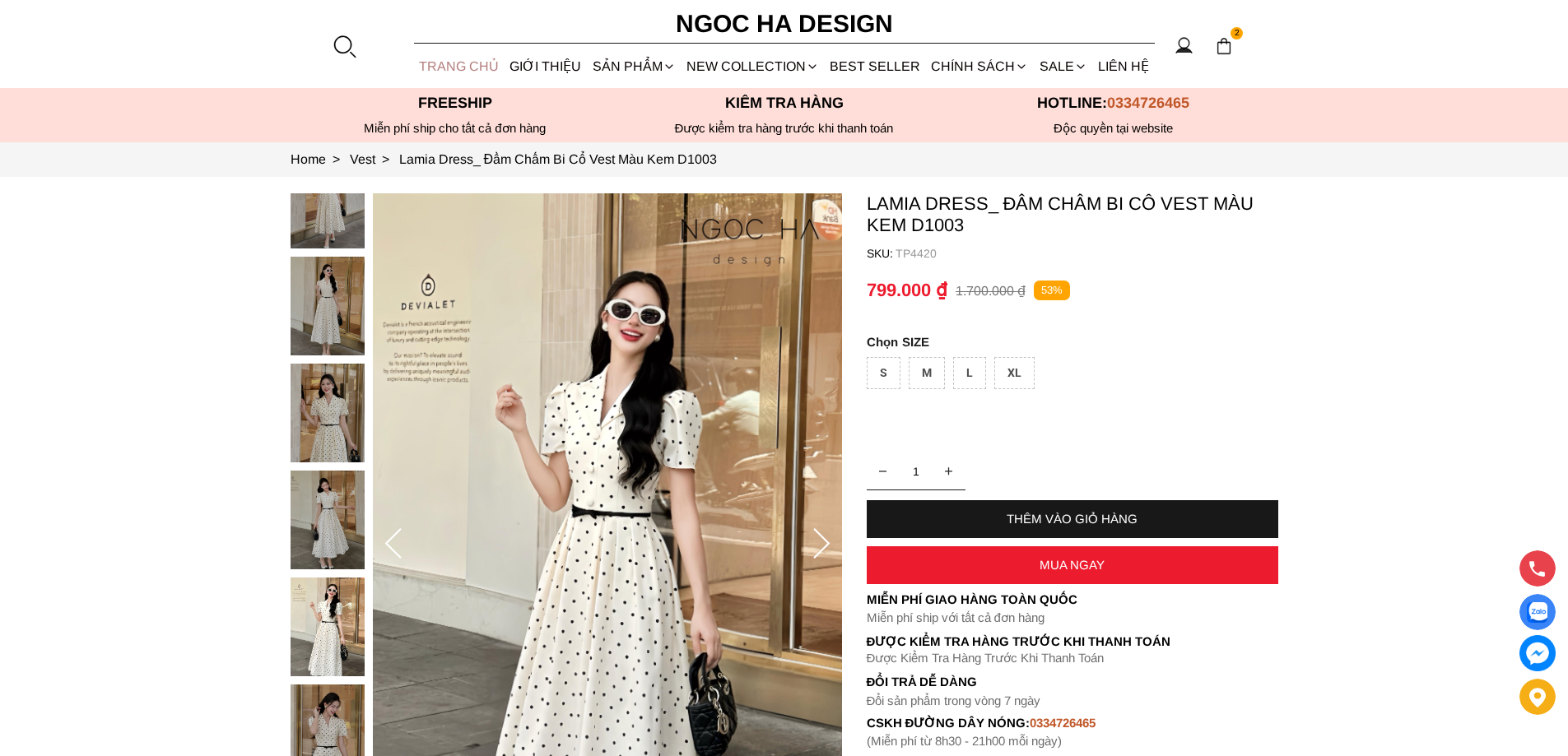
click at [451, 66] on link "TRANG CHỦ" at bounding box center [458, 66] width 91 height 44
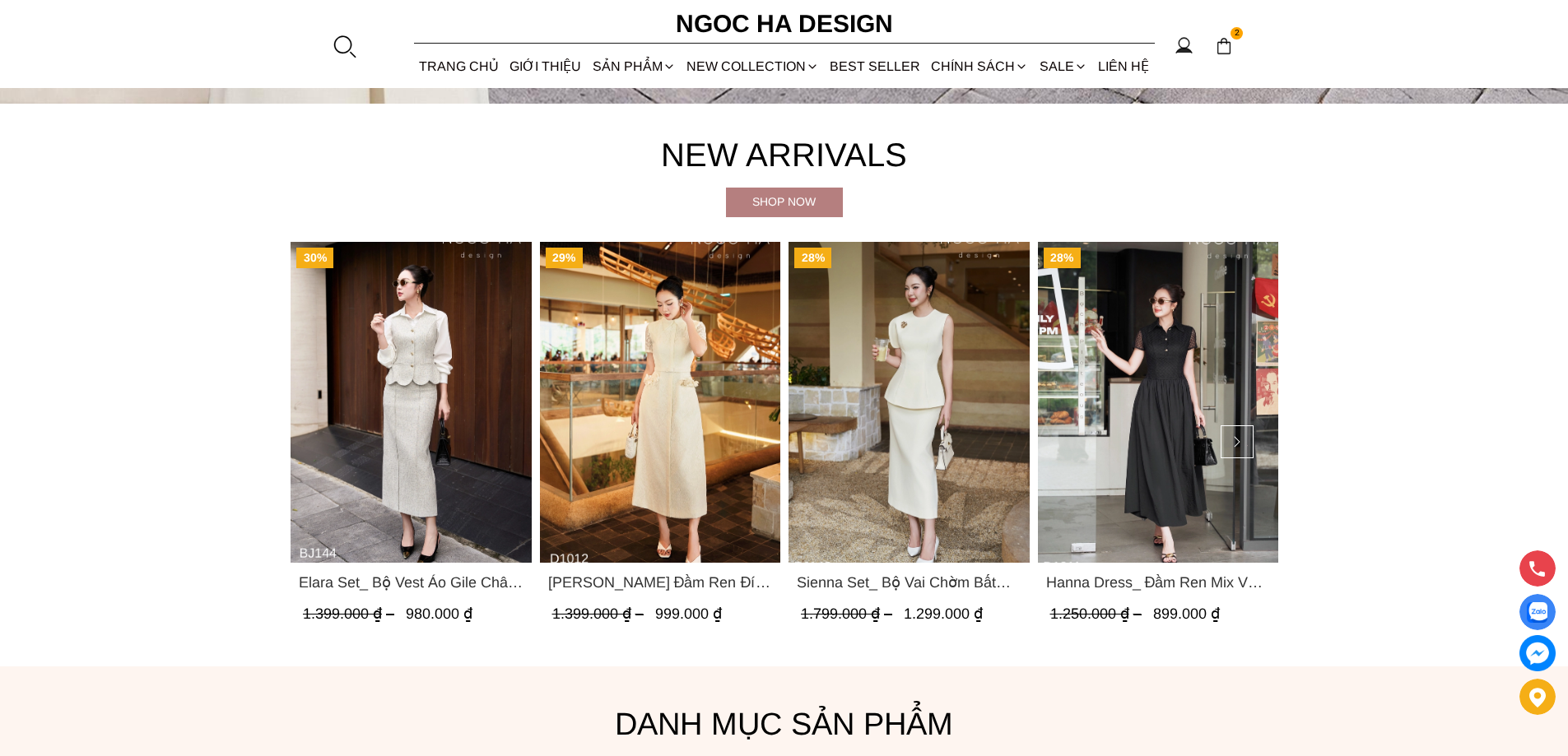
scroll to position [905, 0]
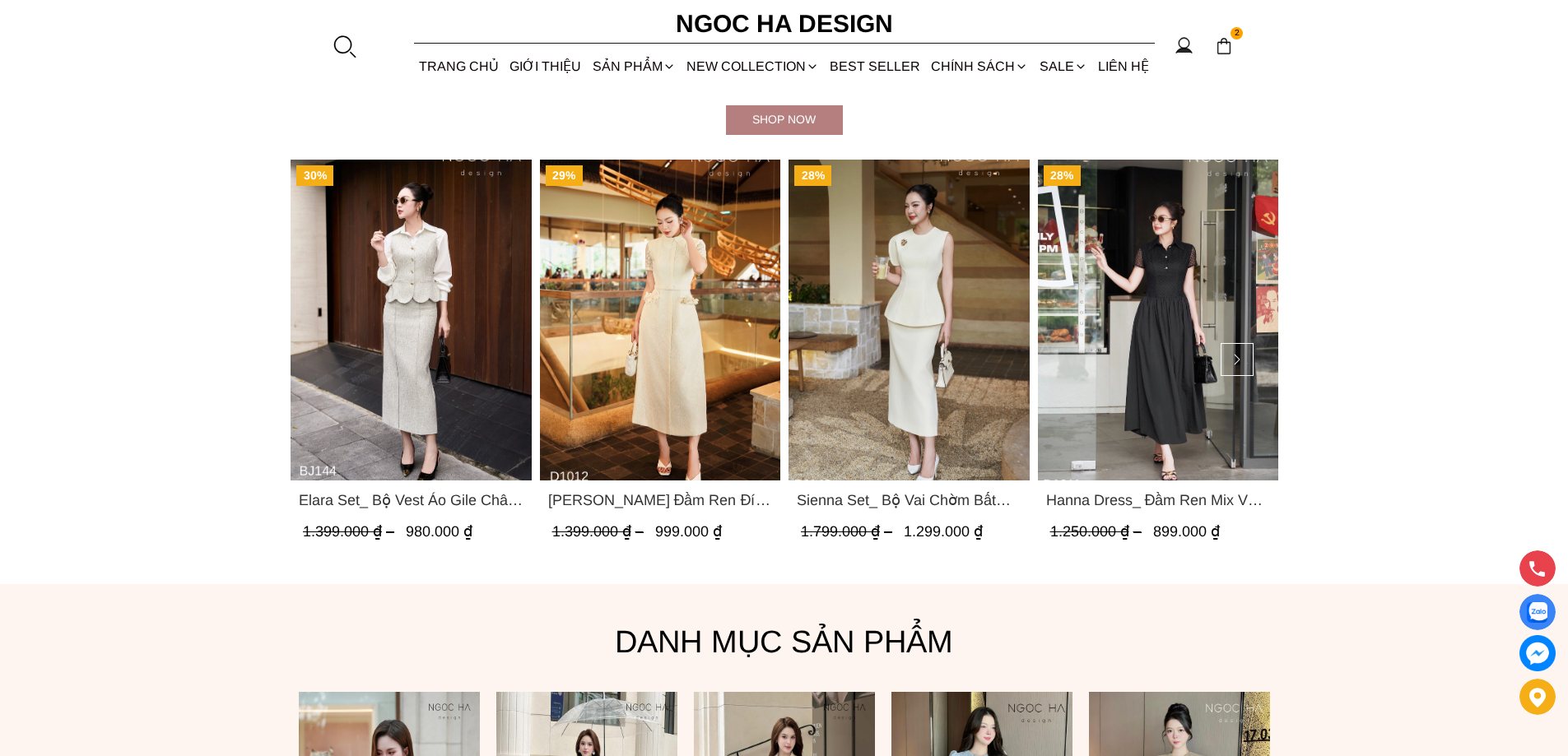
click at [703, 343] on img "Product image - Catherine Dress_ Đầm Ren Đính Hoa Túi Màu Kem D1012" at bounding box center [659, 320] width 241 height 321
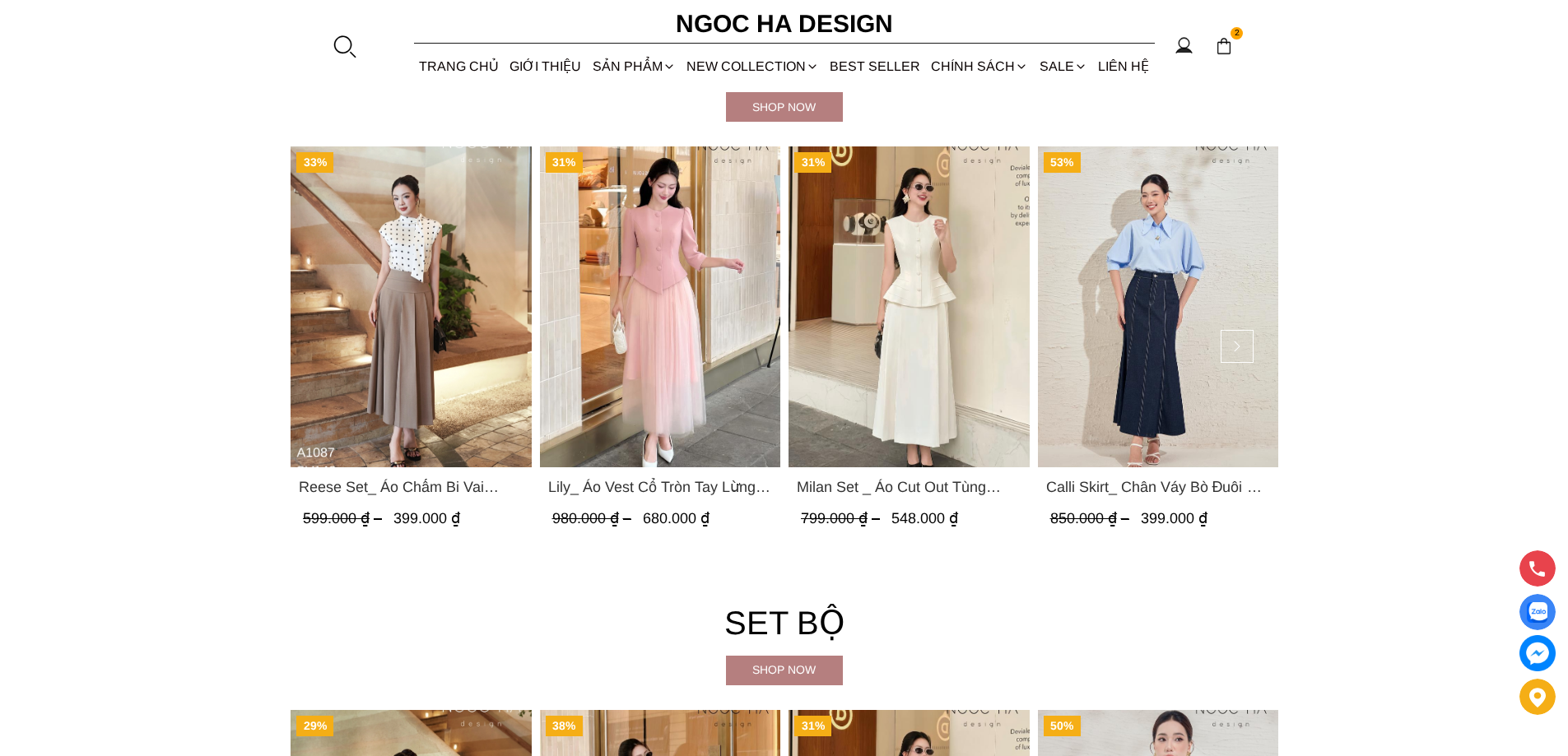
scroll to position [3703, 0]
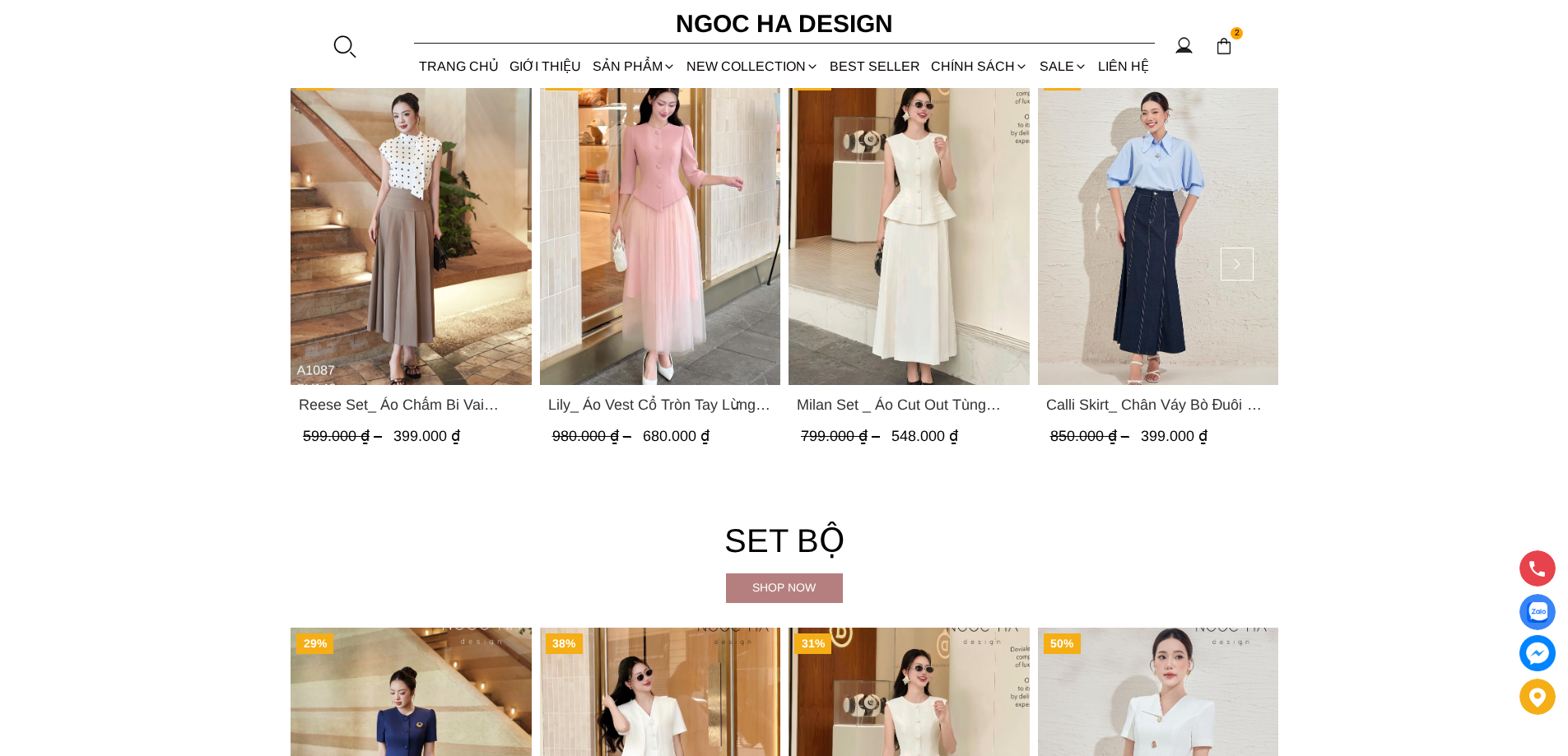
click at [1154, 242] on img "Product image - Calli Skirt_ Chân Váy Bò Đuôi Cá May Chỉ Nổi CV137" at bounding box center [1157, 225] width 241 height 321
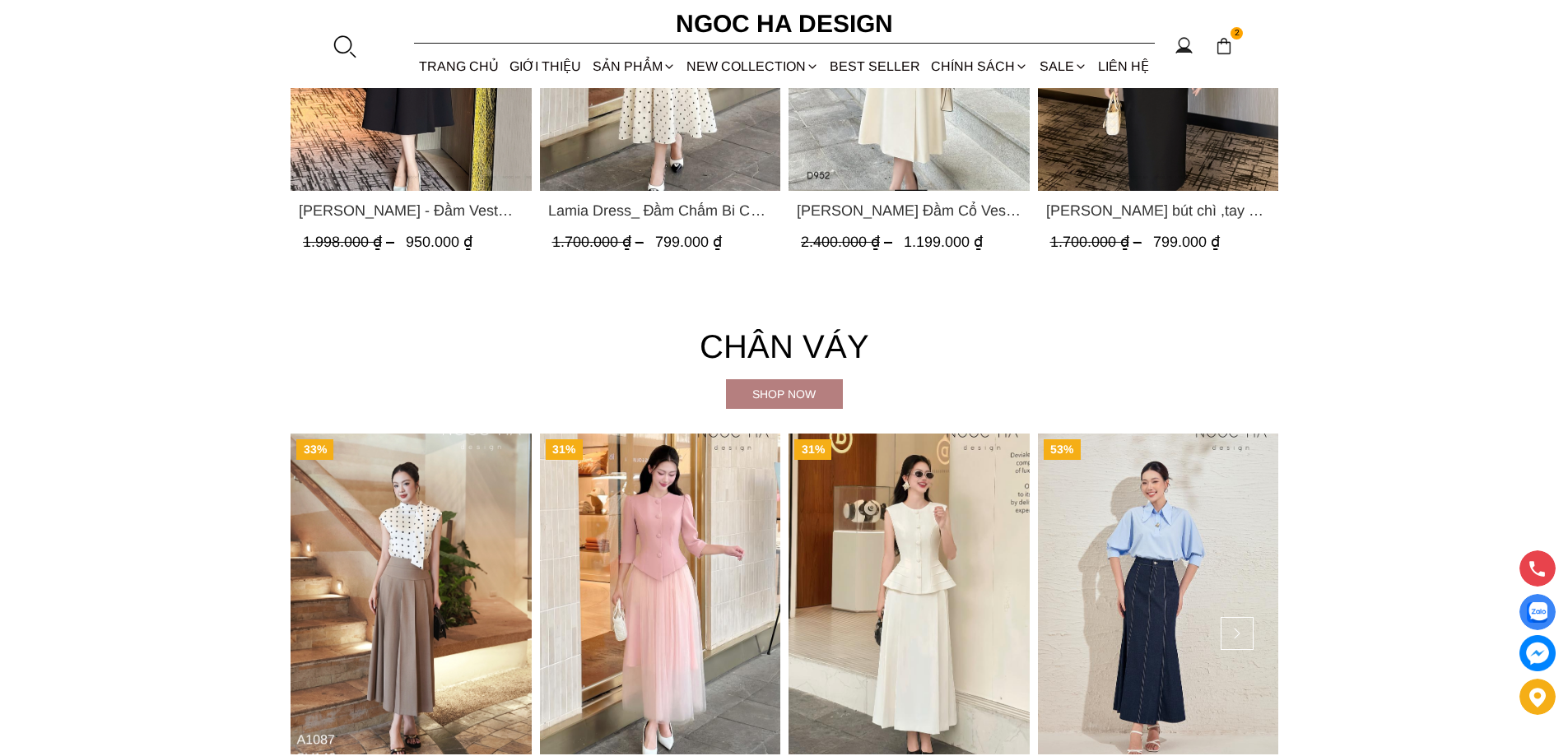
scroll to position [3004, 0]
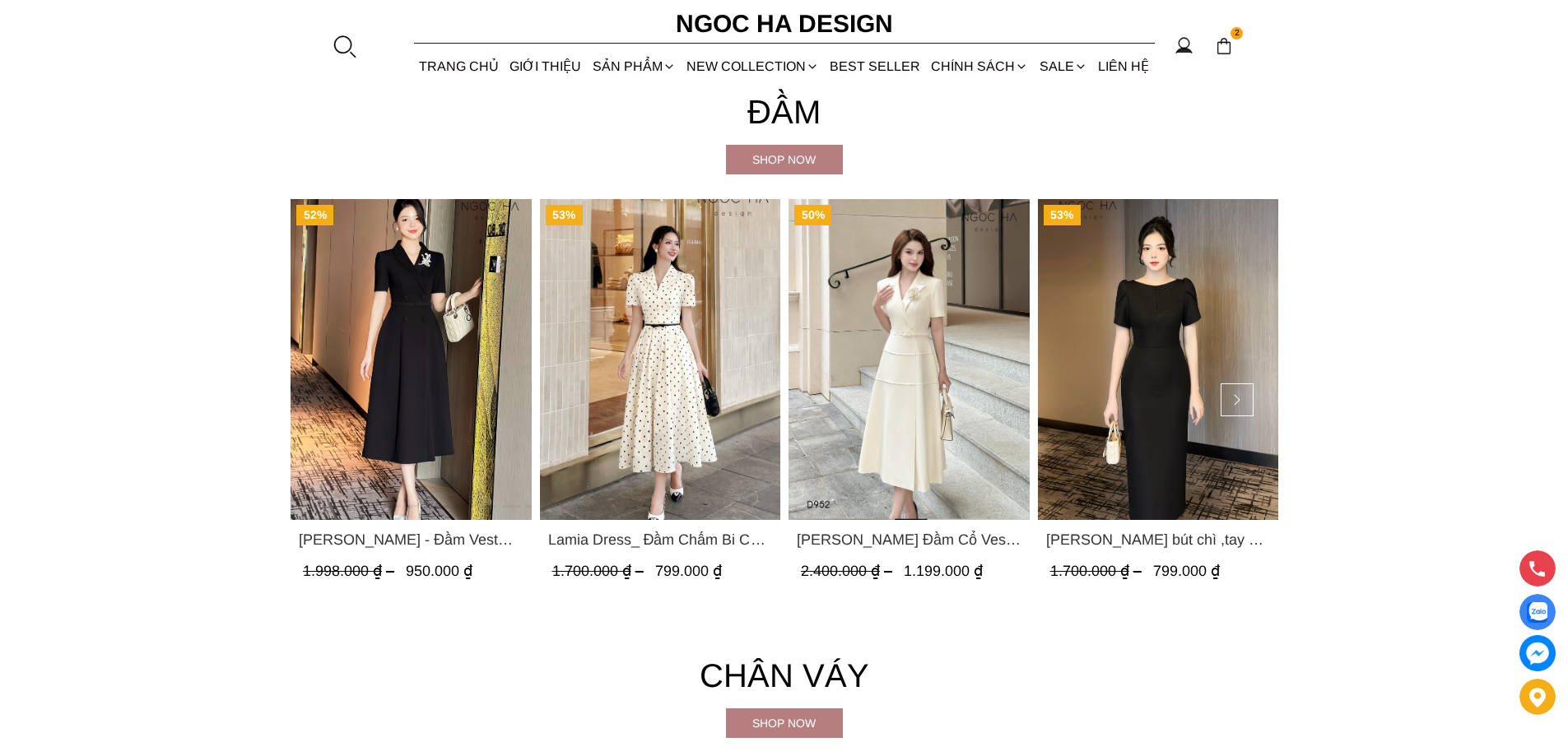
click at [573, 423] on img "Product image - Lamia Dress_ Đầm Chấm Bi Cổ Vest Màu Kem D1003" at bounding box center [659, 360] width 241 height 321
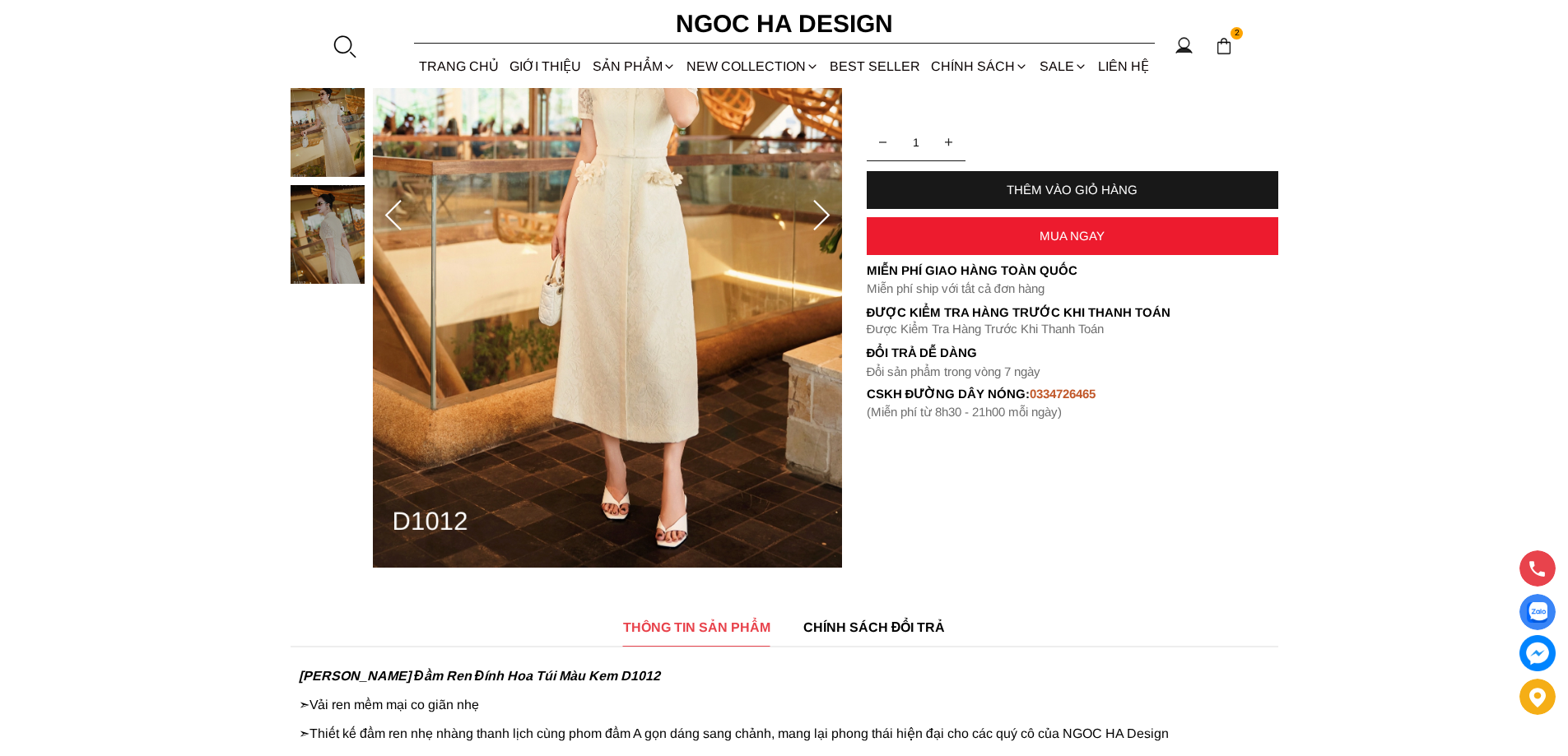
scroll to position [83, 0]
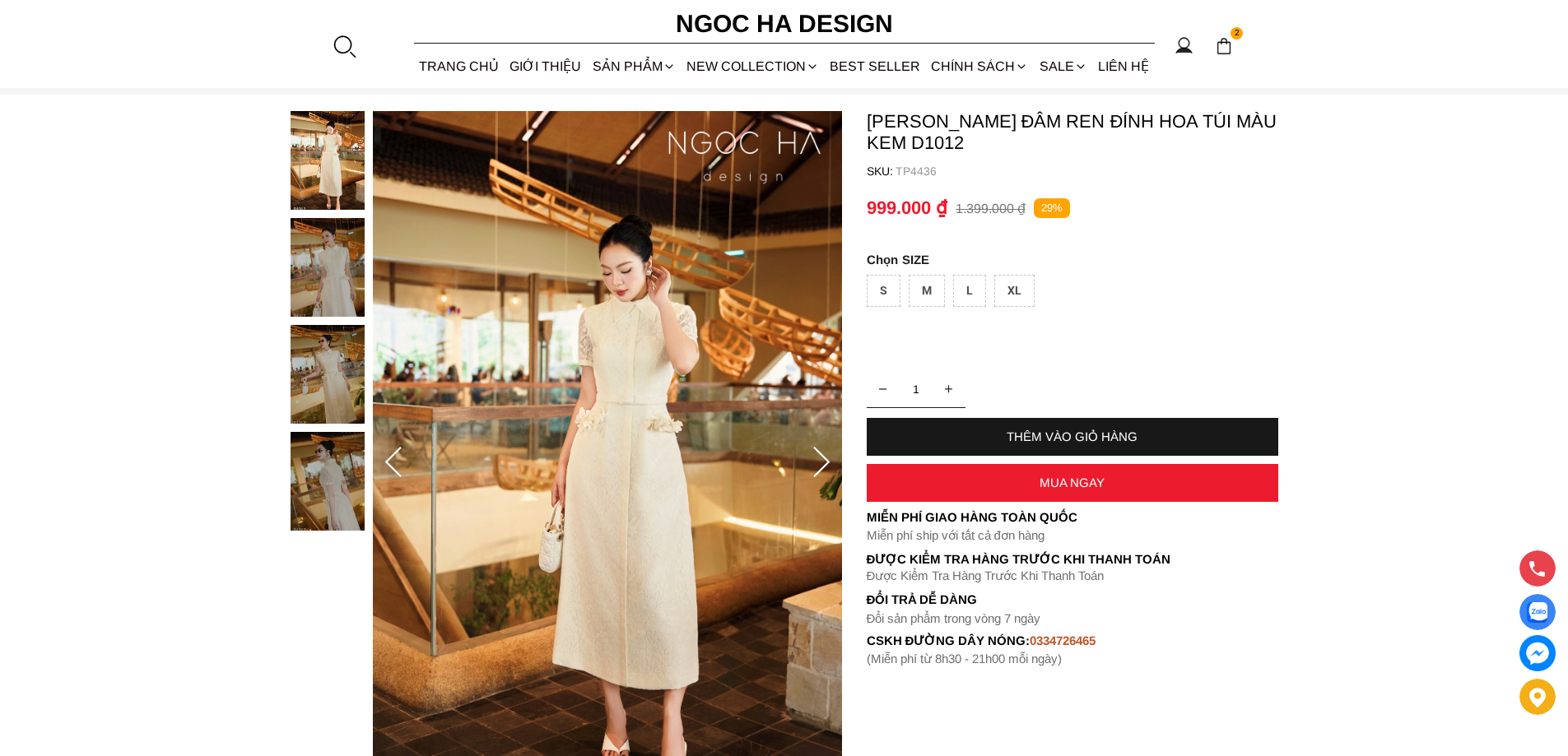
click at [823, 455] on icon at bounding box center [821, 462] width 16 height 30
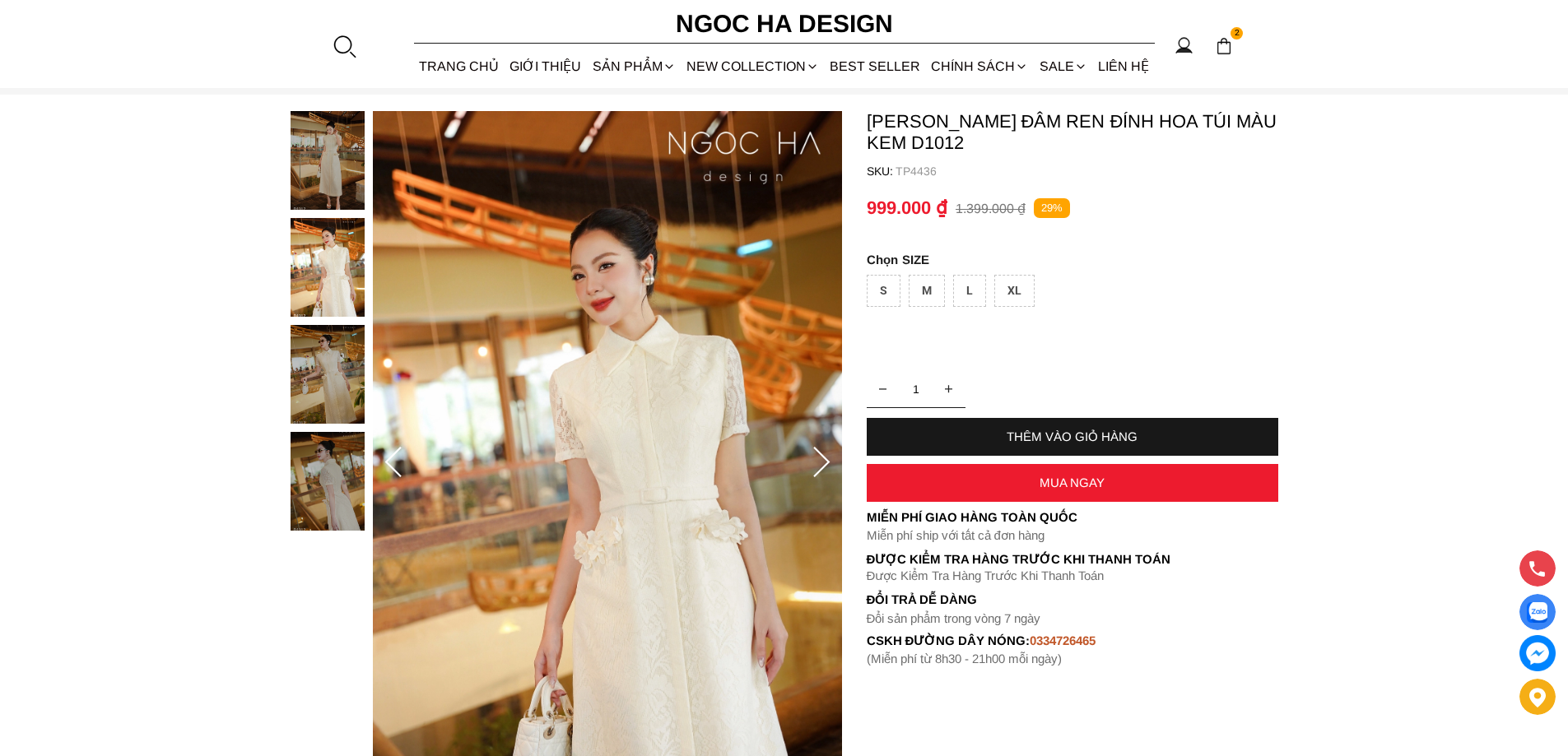
click at [823, 455] on icon at bounding box center [821, 462] width 16 height 30
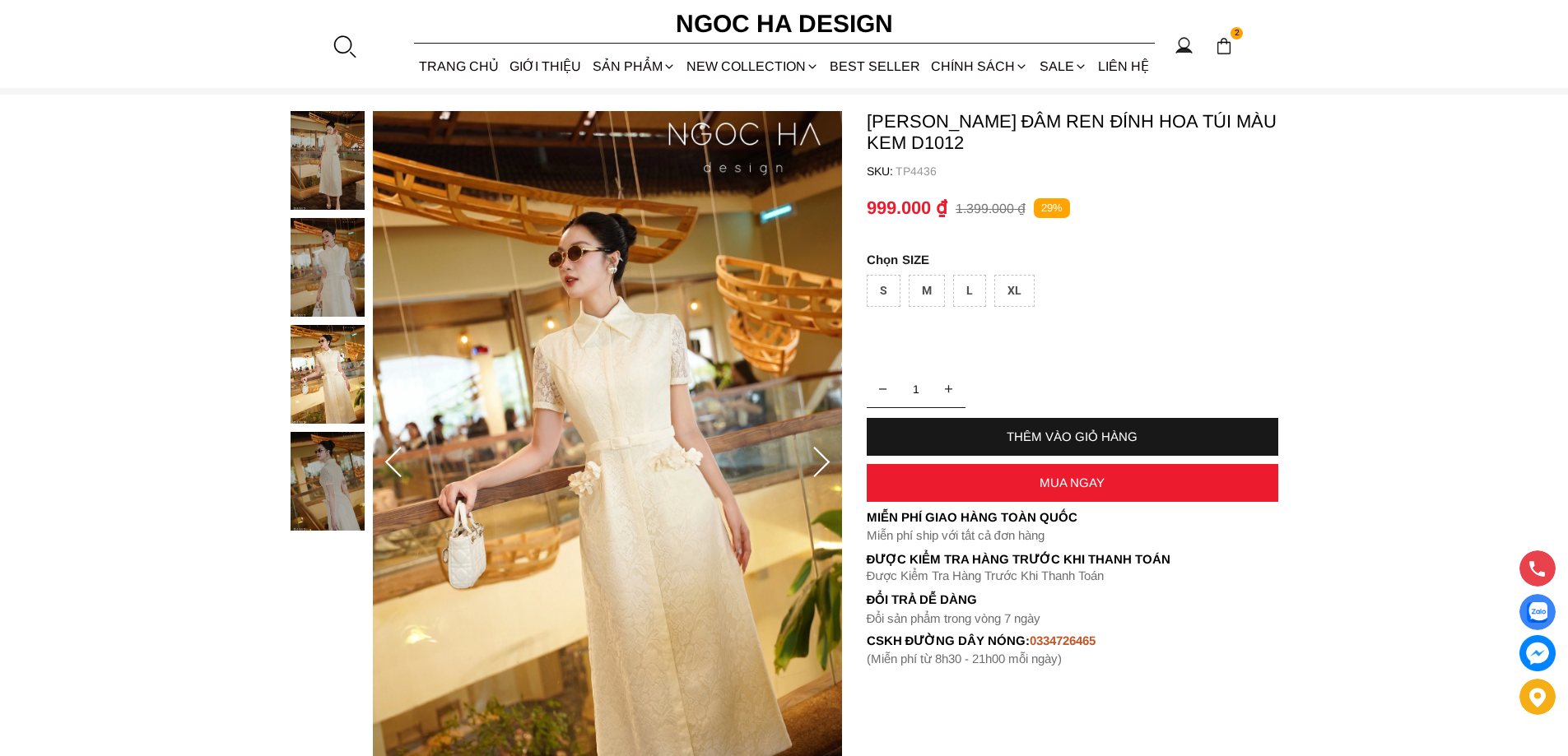
click at [823, 455] on icon at bounding box center [821, 462] width 16 height 30
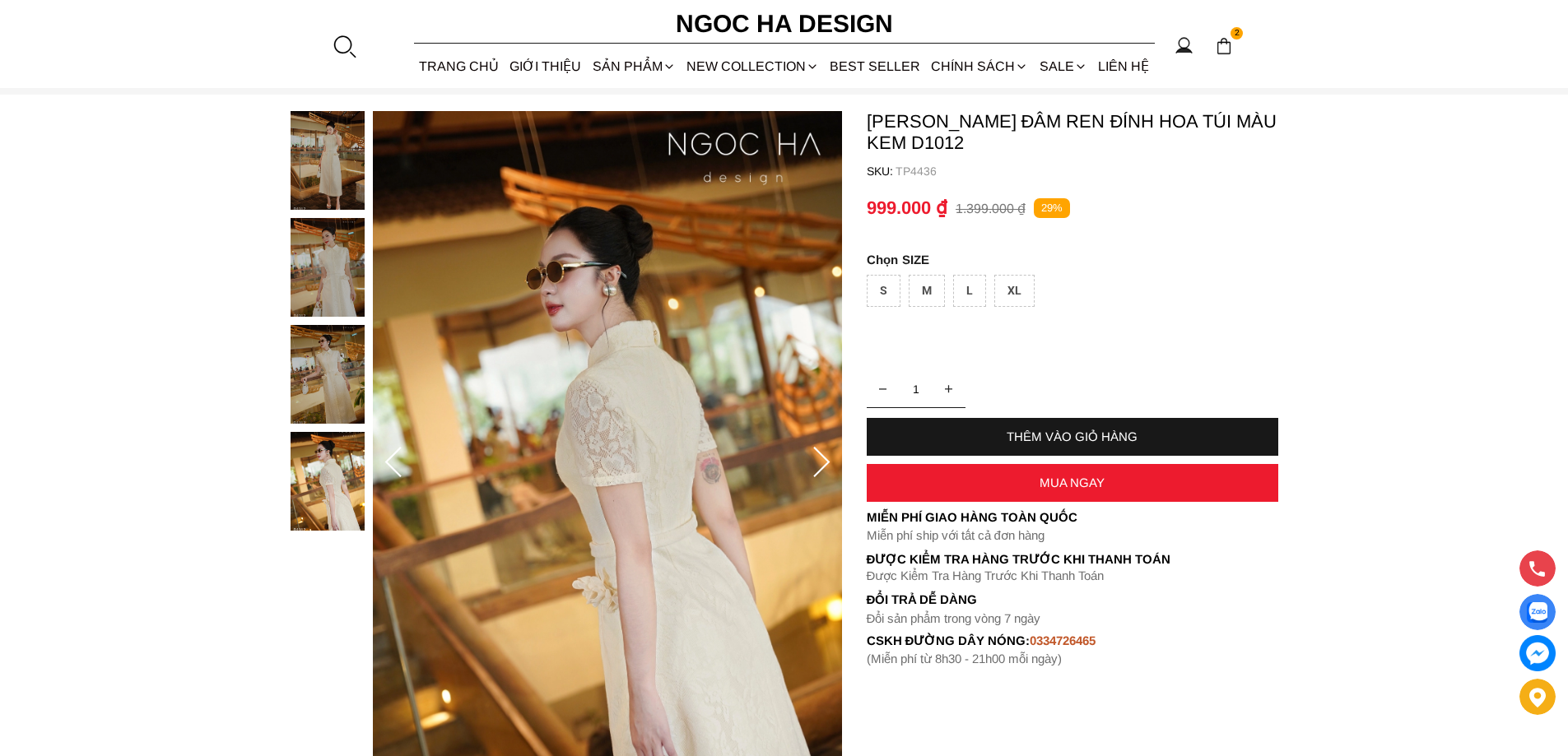
click at [823, 455] on icon at bounding box center [821, 462] width 16 height 30
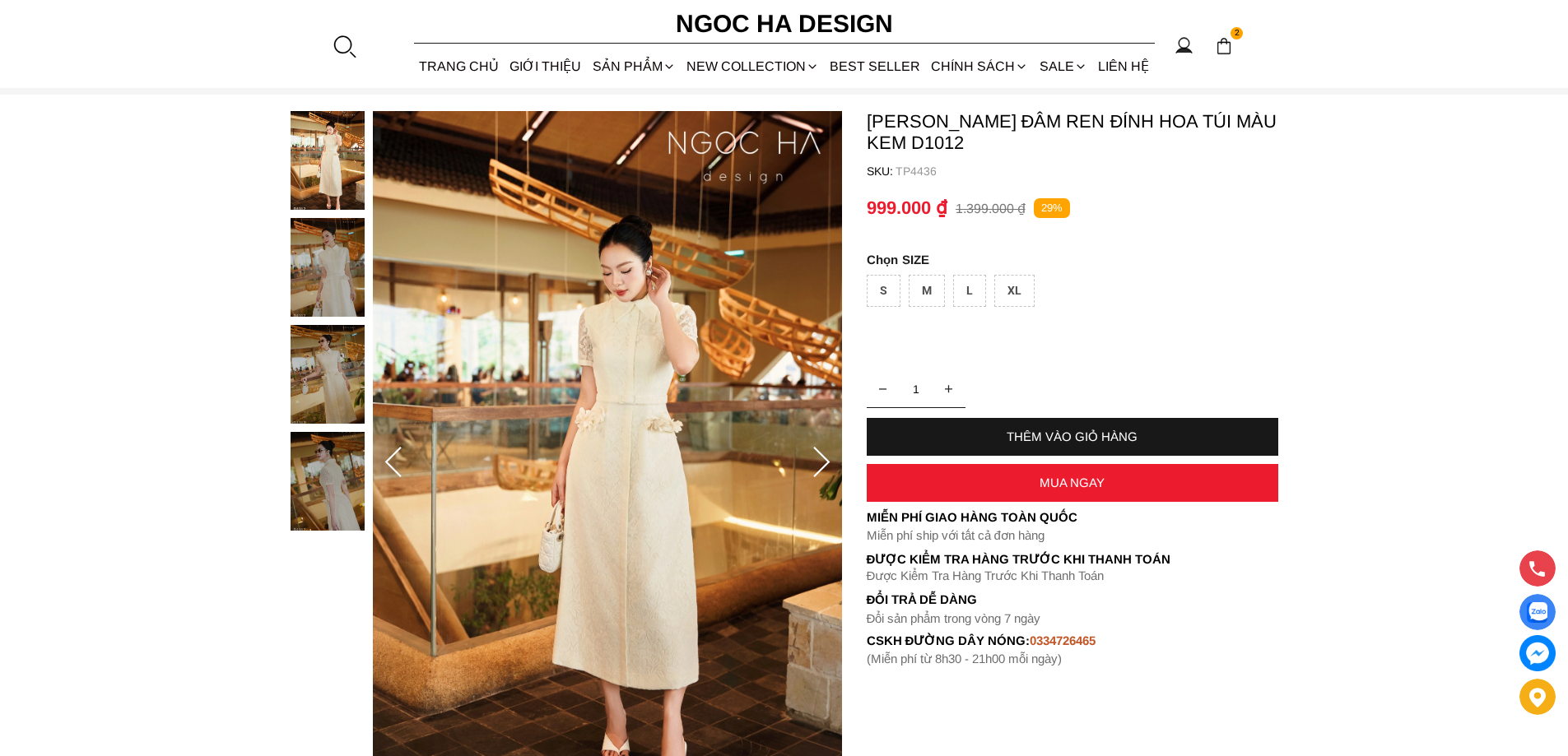
click at [823, 455] on icon at bounding box center [821, 462] width 16 height 30
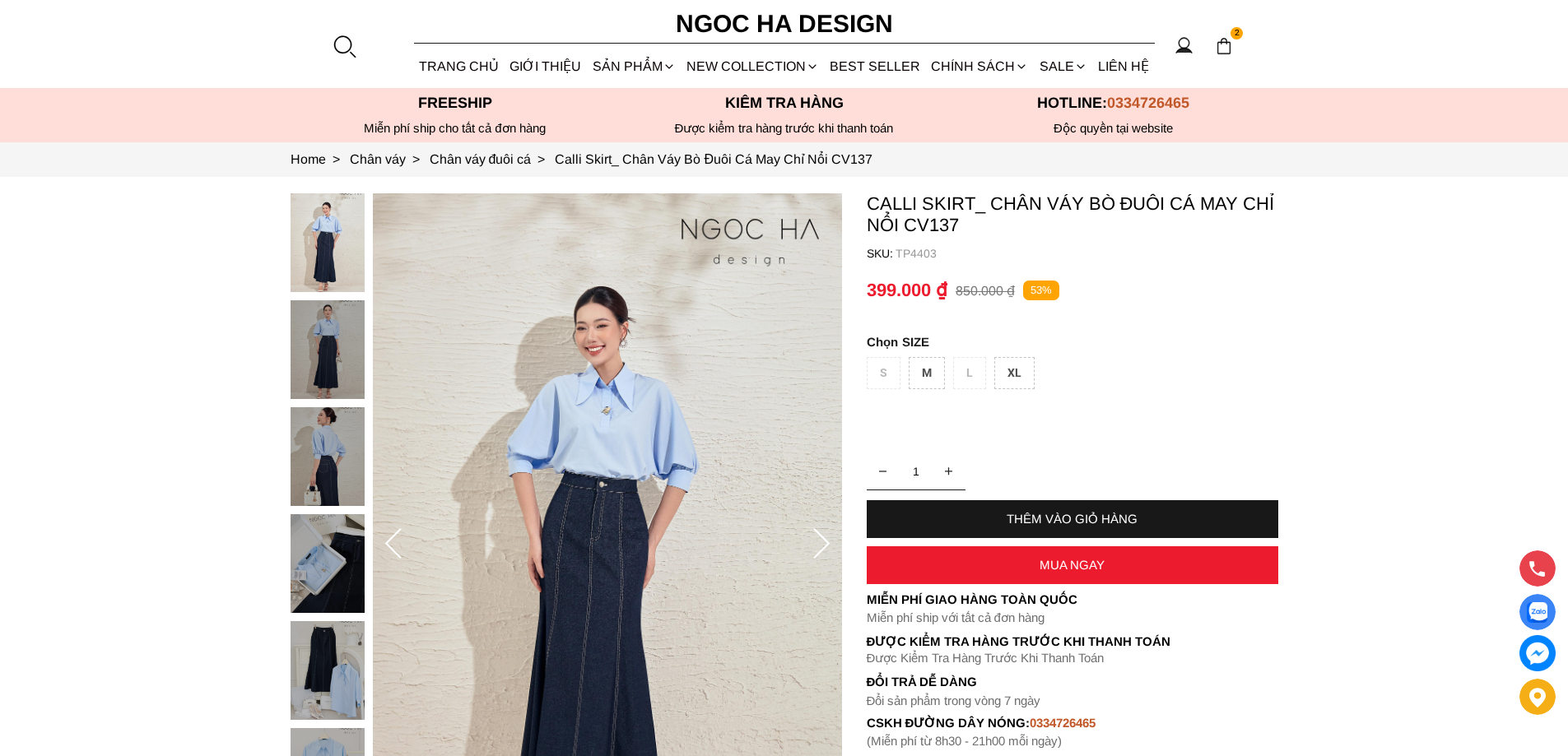
scroll to position [247, 0]
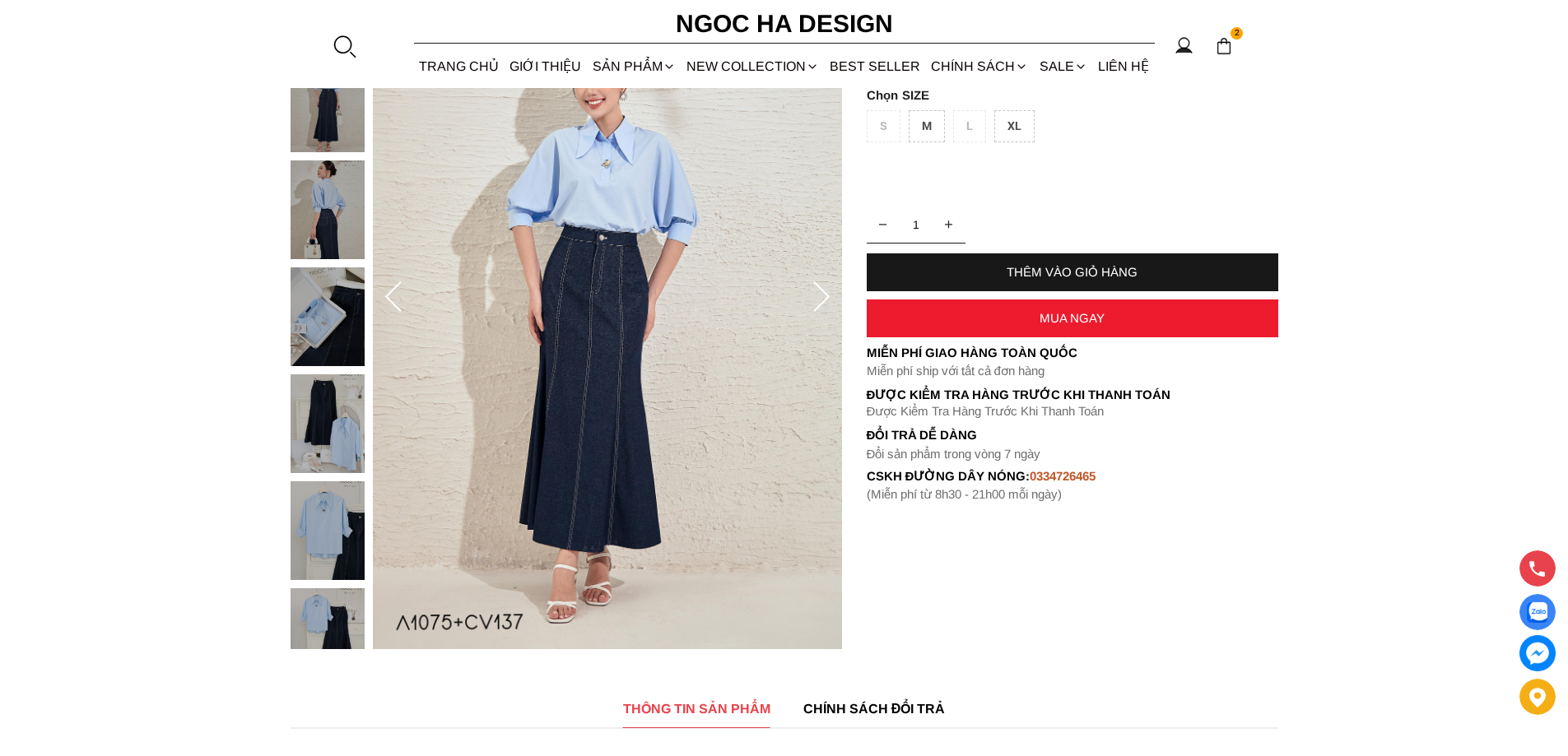
click at [828, 299] on icon at bounding box center [821, 298] width 33 height 33
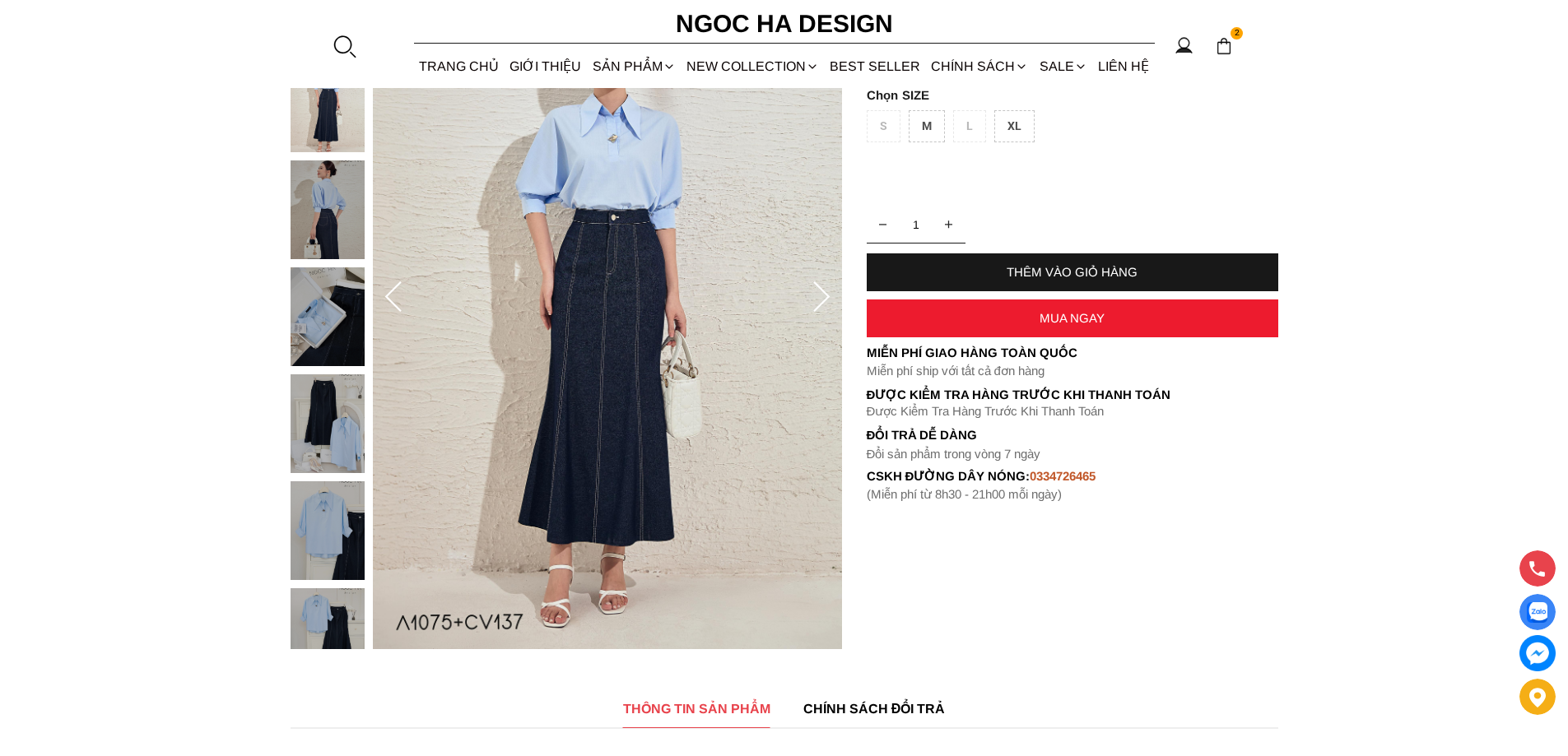
click at [828, 291] on icon at bounding box center [821, 298] width 33 height 33
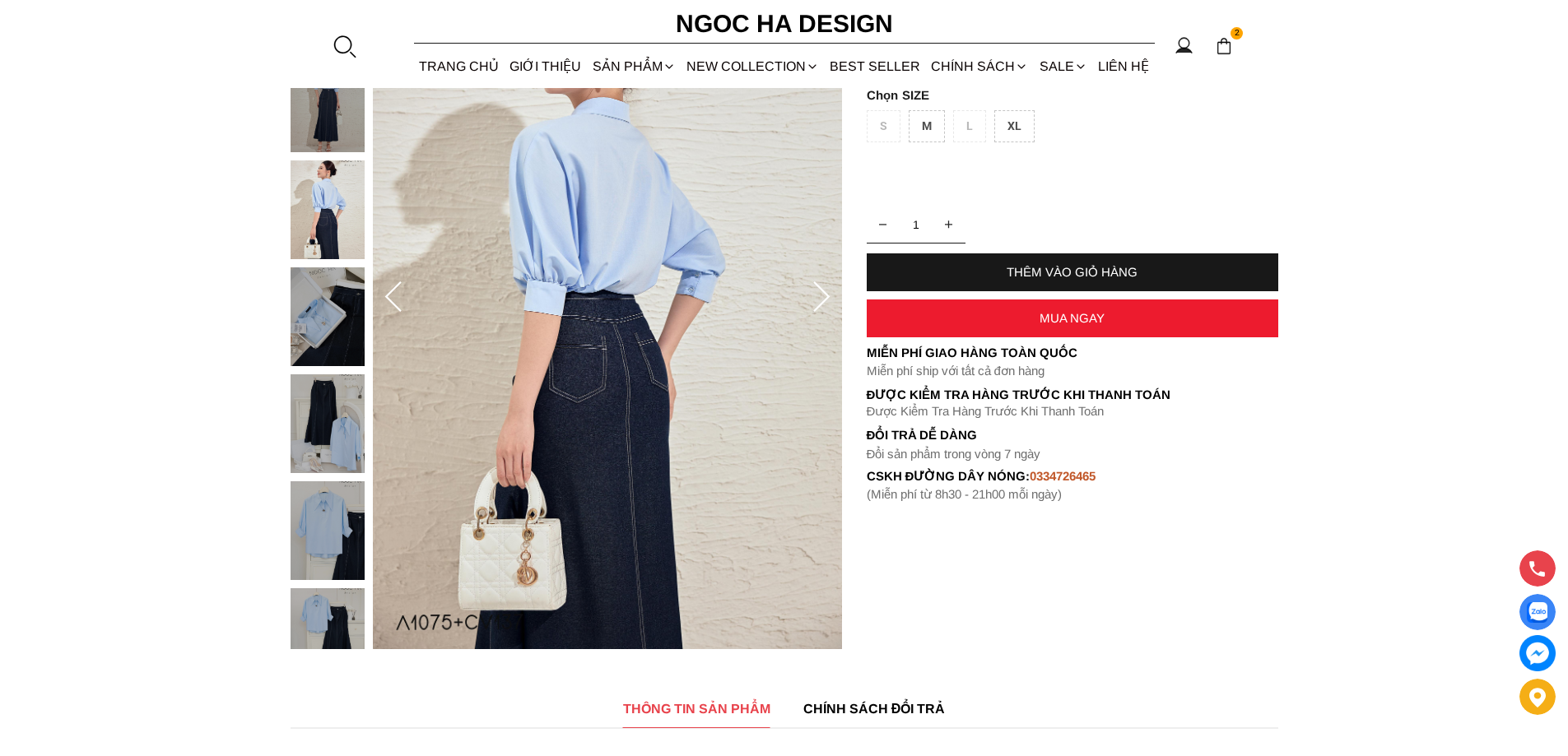
click at [828, 291] on icon at bounding box center [821, 298] width 33 height 33
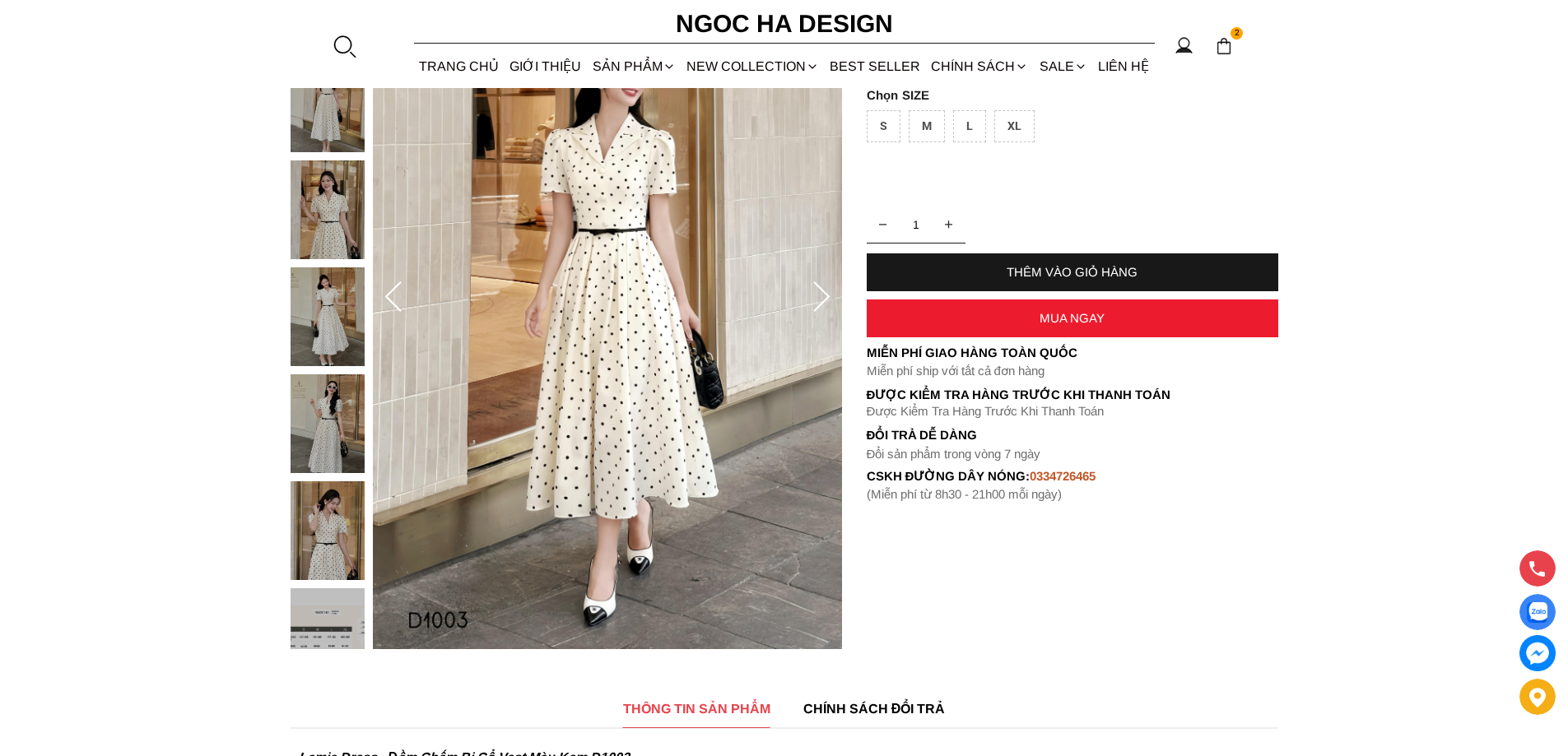
scroll to position [164, 0]
